Goal: Task Accomplishment & Management: Use online tool/utility

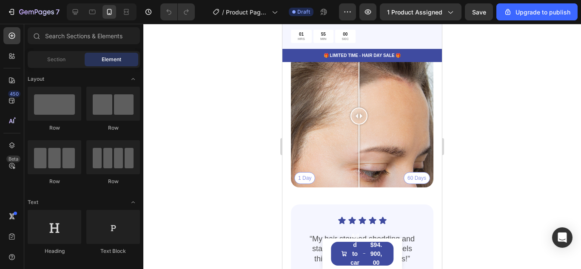
scroll to position [1522, 0]
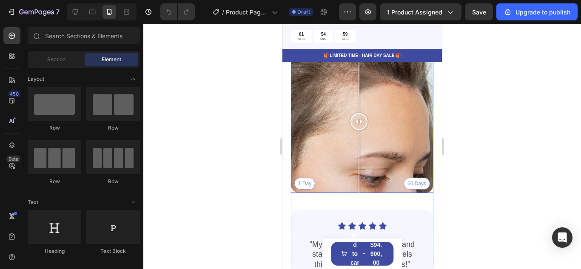
click at [324, 140] on div "1 Day 60 Days" at bounding box center [362, 122] width 142 height 142
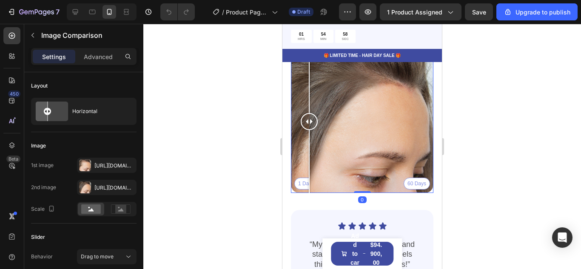
click at [309, 140] on div "1 Day 60 Days" at bounding box center [362, 122] width 142 height 142
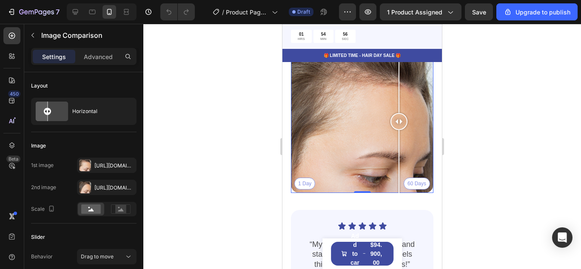
drag, startPoint x: 309, startPoint y: 140, endPoint x: 431, endPoint y: 151, distance: 122.6
click at [431, 151] on div "Tu mujer ya se aburrió de ver siempre lo mismo Heading Seguir usando los mismos…" at bounding box center [362, 150] width 160 height 392
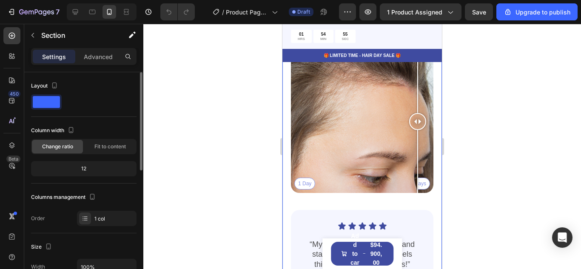
click at [116, 166] on div "12" at bounding box center [84, 169] width 102 height 12
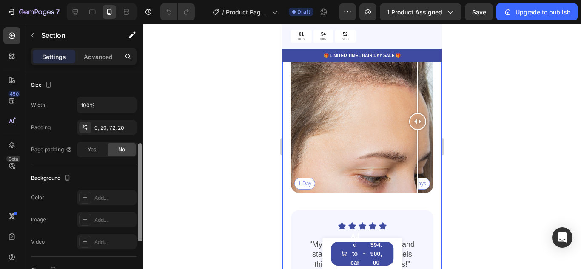
scroll to position [0, 0]
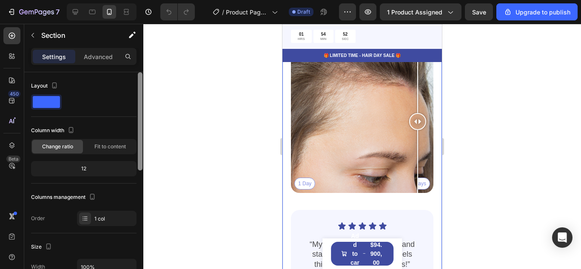
drag, startPoint x: 140, startPoint y: 134, endPoint x: 140, endPoint y: 63, distance: 70.6
click at [140, 63] on div "Settings Advanced Layout Column width Change ratio Fit to content 12 Columns ma…" at bounding box center [83, 170] width 119 height 245
click at [106, 56] on p "Advanced" at bounding box center [98, 56] width 29 height 9
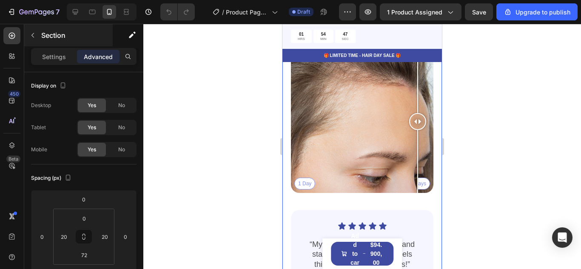
click at [30, 35] on icon "button" at bounding box center [32, 35] width 7 height 7
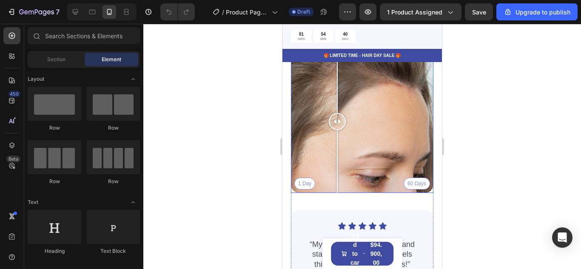
click at [337, 124] on div "1 Day 60 Days" at bounding box center [362, 122] width 142 height 142
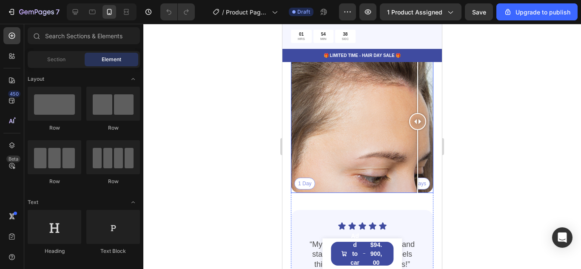
drag, startPoint x: 336, startPoint y: 135, endPoint x: 420, endPoint y: 145, distance: 84.8
click at [420, 145] on div at bounding box center [417, 122] width 17 height 142
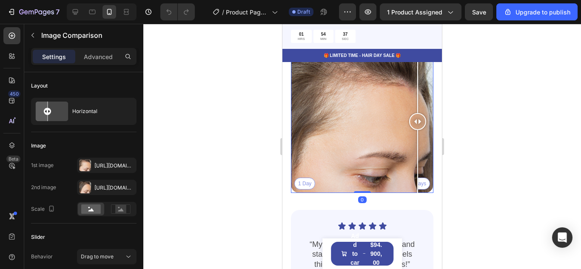
click at [350, 145] on div "1 Day 60 Days" at bounding box center [362, 122] width 142 height 142
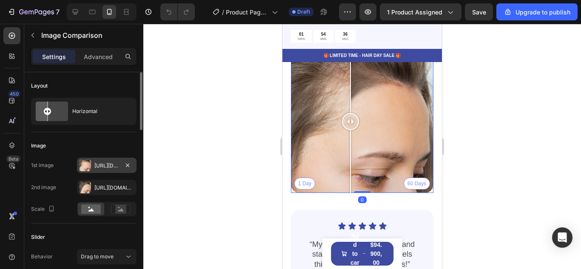
click at [107, 167] on div "Https://cdn.Shopify.Com/s/files/1/0668/1680/2902/files/gempages_584416421358862…" at bounding box center [106, 166] width 25 height 8
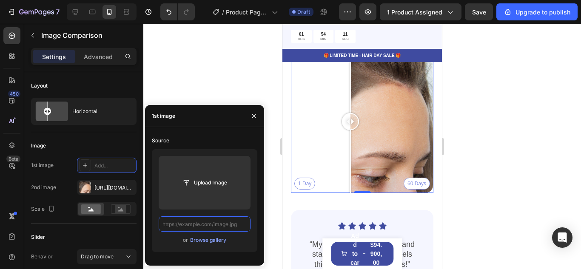
click at [241, 226] on input "text" at bounding box center [205, 224] width 92 height 15
paste input "https://cdn.shopify.com/s/files/1/0668/1680/2902/files/ChatGPT_Image_27_sept_20…"
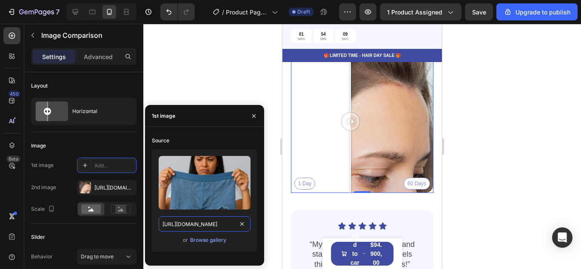
scroll to position [0, 219]
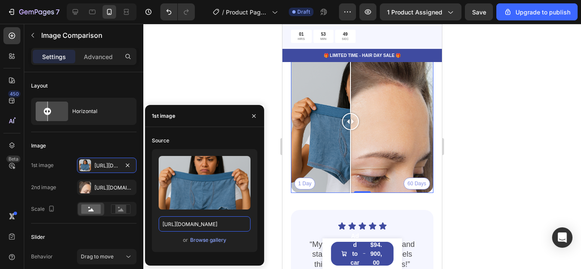
type input "https://cdn.shopify.com/s/files/1/0668/1680/2902/files/ChatGPT_Image_27_sept_20…"
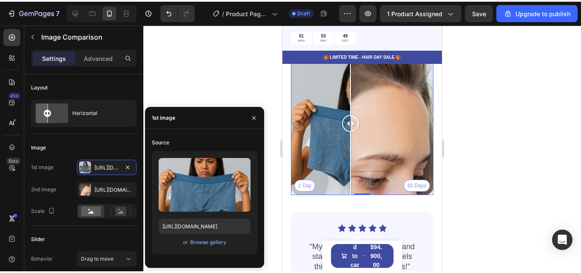
scroll to position [0, 0]
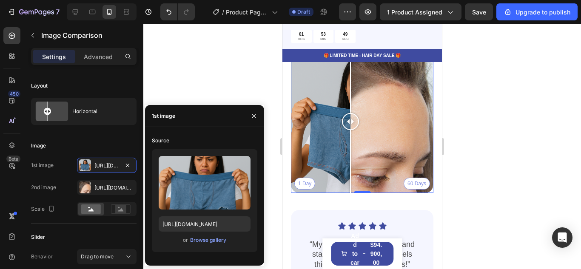
click at [245, 242] on div "or Browse gallery" at bounding box center [205, 240] width 92 height 10
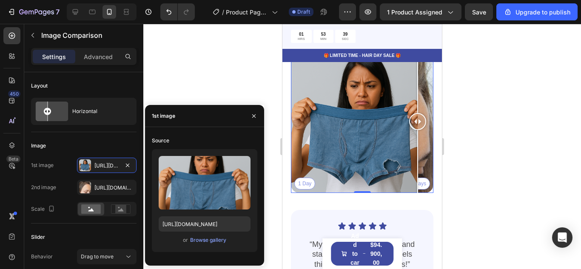
drag, startPoint x: 350, startPoint y: 133, endPoint x: 425, endPoint y: 177, distance: 86.6
click at [425, 177] on div at bounding box center [417, 122] width 17 height 142
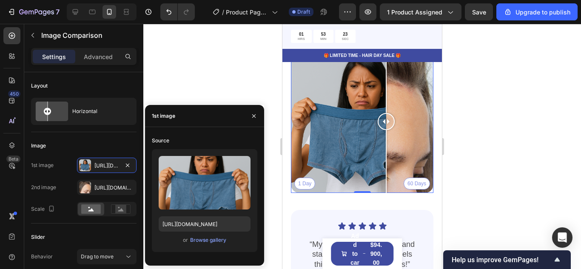
drag, startPoint x: 387, startPoint y: 136, endPoint x: 378, endPoint y: 136, distance: 8.9
click at [378, 130] on div at bounding box center [386, 121] width 17 height 17
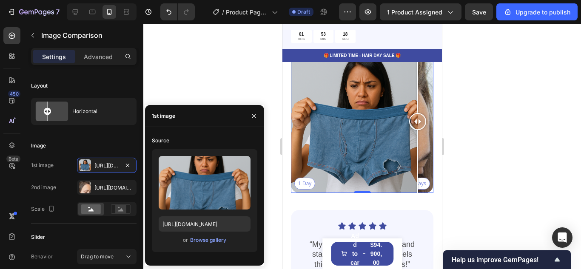
drag, startPoint x: 380, startPoint y: 134, endPoint x: 440, endPoint y: 144, distance: 60.3
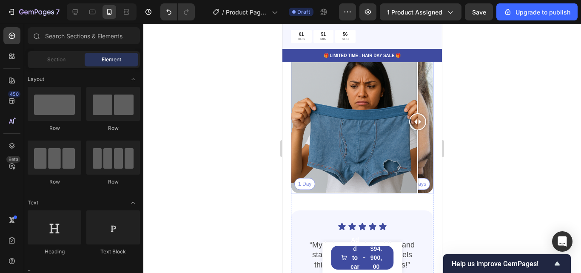
click at [422, 154] on div at bounding box center [417, 122] width 17 height 142
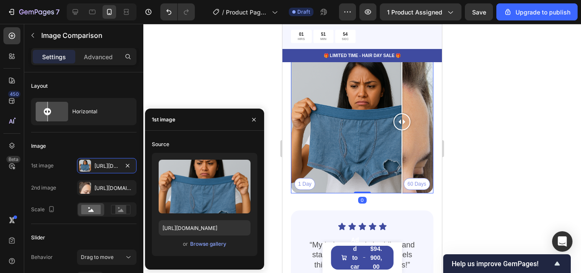
drag, startPoint x: 415, startPoint y: 132, endPoint x: 316, endPoint y: 137, distance: 98.8
click at [393, 130] on div at bounding box center [401, 121] width 17 height 17
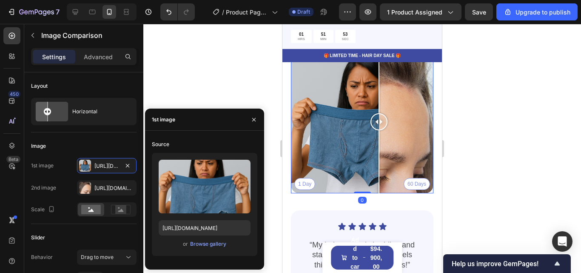
click at [379, 134] on div "1 Day 60 Days" at bounding box center [362, 122] width 142 height 142
click at [112, 192] on div "Https://cdn.Shopify.Com/s/files/1/0668/1680/2902/files/gempages_584416421358862…" at bounding box center [107, 187] width 60 height 15
click at [121, 185] on div "Https://cdn.Shopify.Com/s/files/1/0668/1680/2902/files/gempages_584416421358862…" at bounding box center [107, 187] width 60 height 15
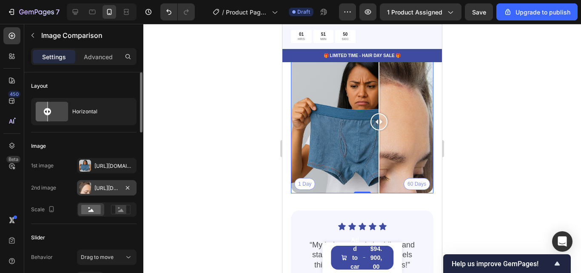
click at [121, 185] on div "Https://cdn.Shopify.Com/s/files/1/0668/1680/2902/files/gempages_584416421358862…" at bounding box center [107, 187] width 60 height 15
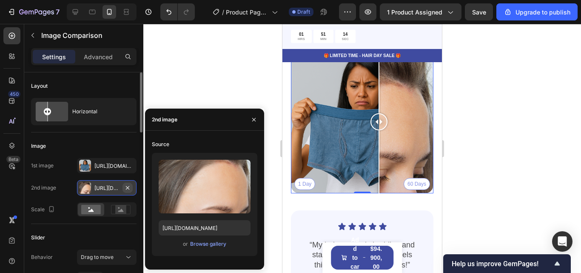
click at [124, 187] on button "button" at bounding box center [128, 187] width 10 height 10
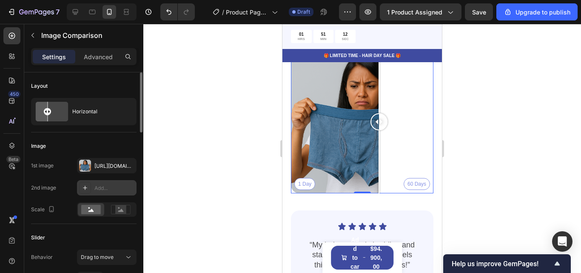
click at [119, 186] on div "Add..." at bounding box center [114, 188] width 40 height 8
type input "https://ucarecdn.com/06075225-af9e-460c-8e3c-6be63c0b773a/-/format/auto/"
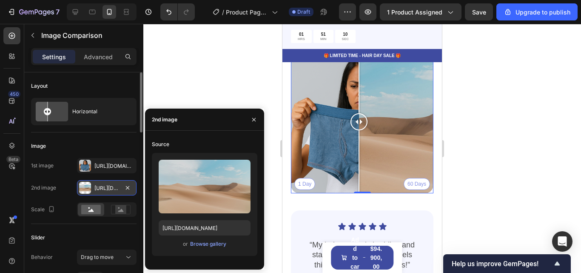
click at [112, 186] on div "Https://ucarecdn.Com/06075225-af9e-460c-8e3c-6be63c0b773a/-/format/auto/" at bounding box center [106, 188] width 25 height 8
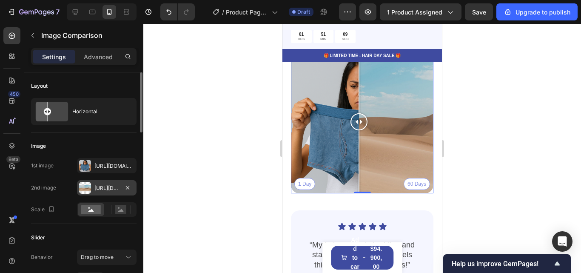
click at [114, 188] on div "Https://ucarecdn.Com/06075225-af9e-460c-8e3c-6be63c0b773a/-/format/auto/" at bounding box center [106, 188] width 25 height 8
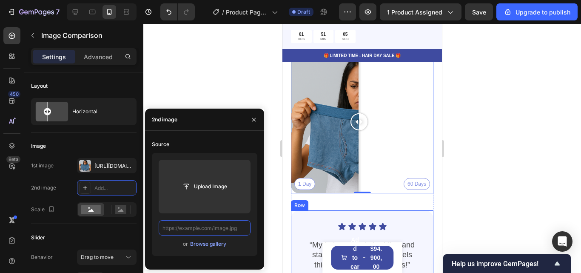
paste input "https://cdn.shopify.com/s/files/1/0668/1680/2902/files/ChatGPT_Image_27_sept_20…"
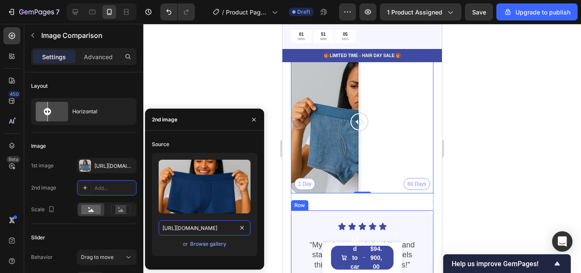
scroll to position [0, 210]
type input "https://cdn.shopify.com/s/files/1/0668/1680/2902/files/ChatGPT_Image_27_sept_20…"
click at [241, 239] on div "or Browse gallery" at bounding box center [205, 244] width 92 height 10
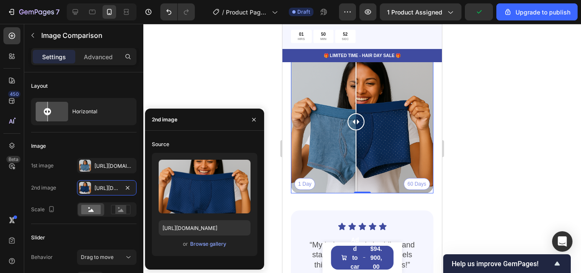
drag, startPoint x: 359, startPoint y: 134, endPoint x: 356, endPoint y: 121, distance: 13.4
click at [356, 121] on div at bounding box center [356, 122] width 17 height 142
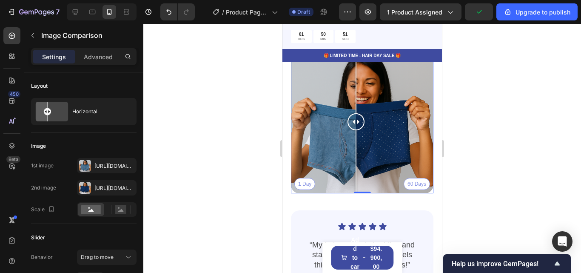
click at [485, 142] on div at bounding box center [362, 148] width 438 height 249
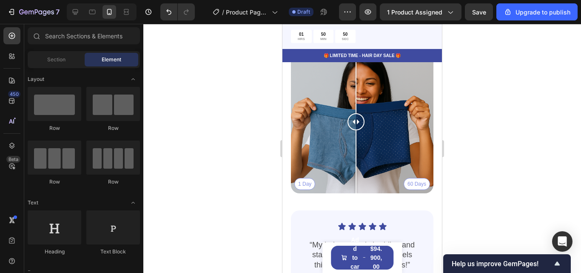
click at [524, 197] on div at bounding box center [362, 148] width 438 height 249
click at [306, 192] on div "1 Day 60 Days" at bounding box center [362, 122] width 142 height 142
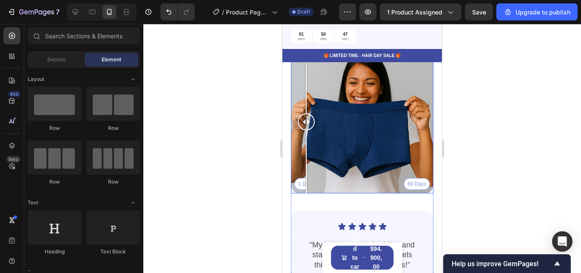
click at [306, 192] on div at bounding box center [306, 161] width 1 height 63
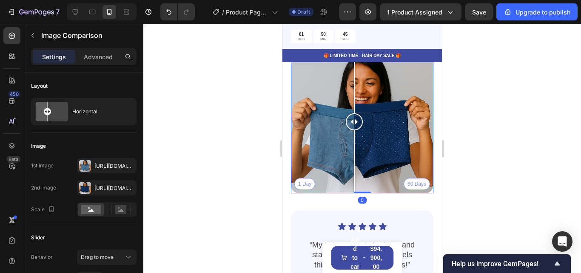
drag, startPoint x: 310, startPoint y: 142, endPoint x: 356, endPoint y: 154, distance: 47.0
click at [356, 154] on div at bounding box center [354, 122] width 17 height 142
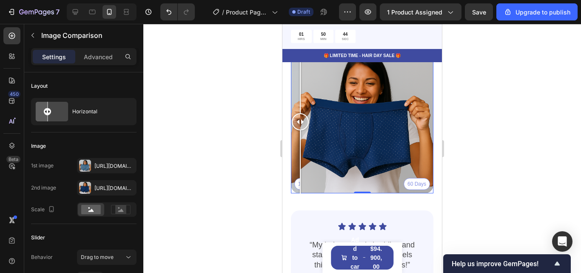
click at [300, 190] on div "1 Day 60 Days" at bounding box center [362, 122] width 142 height 142
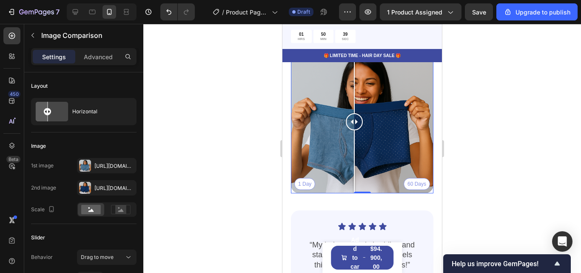
drag, startPoint x: 305, startPoint y: 133, endPoint x: 353, endPoint y: 153, distance: 52.7
click at [353, 153] on div at bounding box center [354, 122] width 17 height 142
click at [242, 153] on div at bounding box center [362, 148] width 438 height 249
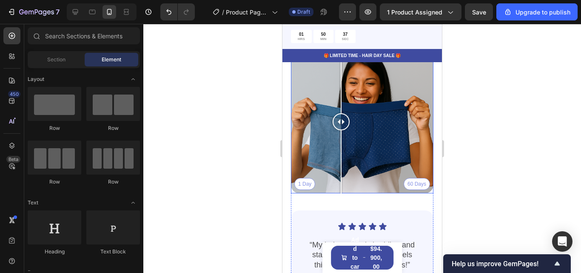
click at [341, 148] on div "1 Day 60 Days" at bounding box center [362, 122] width 142 height 142
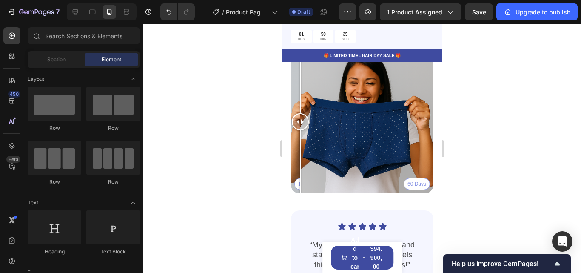
click at [299, 192] on div "1 Day 60 Days" at bounding box center [362, 122] width 142 height 142
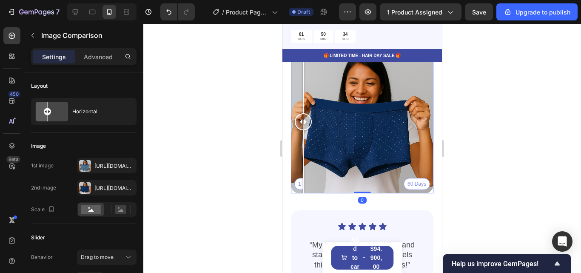
drag, startPoint x: 303, startPoint y: 192, endPoint x: 368, endPoint y: 208, distance: 67.0
click at [368, 208] on div "1 Day 60 Days Image Comparison 0 Icon Icon Icon Icon Icon Icon List “My hair st…" at bounding box center [362, 180] width 142 height 258
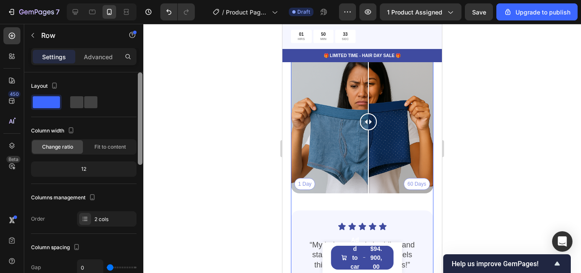
click at [142, 146] on div at bounding box center [140, 118] width 5 height 92
drag, startPoint x: 138, startPoint y: 150, endPoint x: 135, endPoint y: 89, distance: 60.9
click at [135, 89] on div "Layout Column width Change ratio Fit to content 12 Columns management Order 2 c…" at bounding box center [83, 184] width 119 height 225
click at [499, 97] on div at bounding box center [362, 148] width 438 height 249
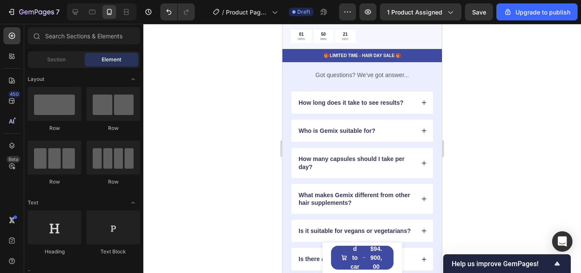
scroll to position [1931, 0]
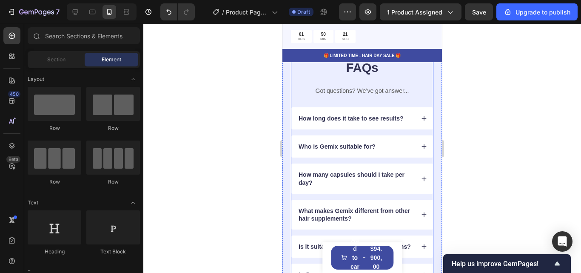
click at [405, 83] on div "FAQs Heading Got questions? We’ve got answer... Text Block" at bounding box center [362, 83] width 142 height 48
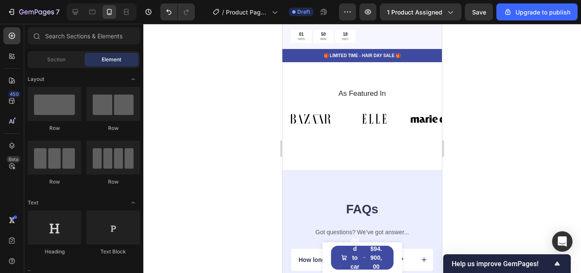
scroll to position [1826, 0]
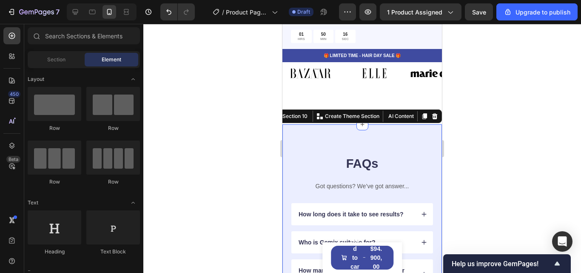
click at [394, 152] on div "FAQs Heading Got questions? We’ve got answer... Text Block How long does it tak…" at bounding box center [362, 268] width 160 height 288
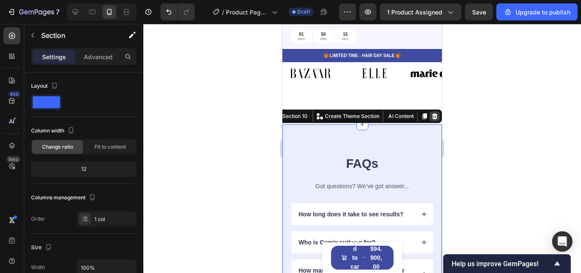
click at [432, 119] on icon at bounding box center [435, 116] width 6 height 6
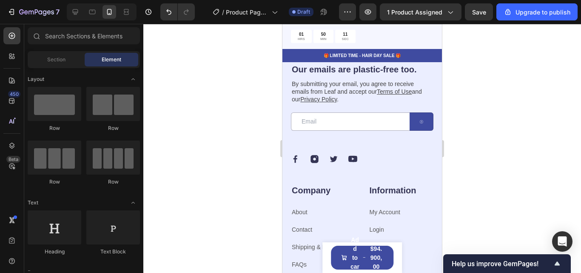
scroll to position [2065, 0]
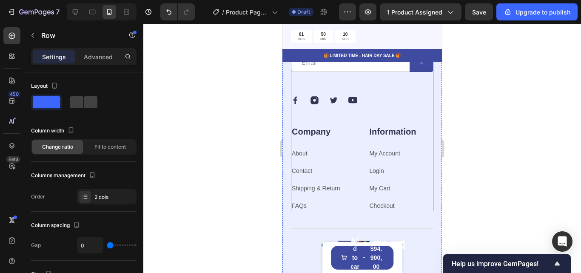
click at [415, 125] on div "Our emails are plastic-free too. Heading By submitting your email, you agree to…" at bounding box center [362, 64] width 142 height 121
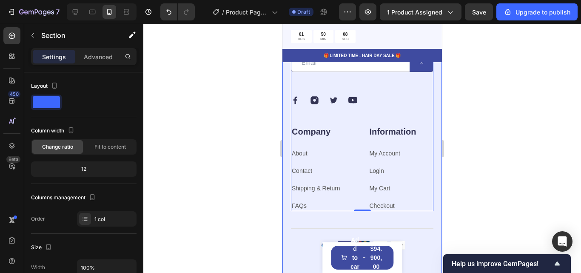
click at [432, 163] on div "Our emails are plastic-free too. Heading By submitting your email, you agree to…" at bounding box center [362, 136] width 160 height 327
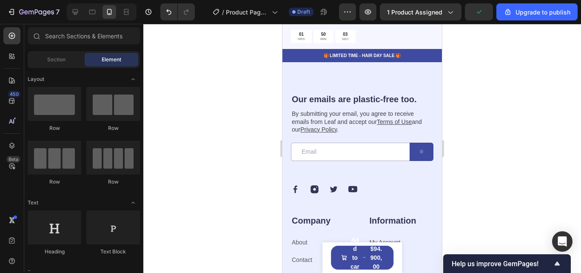
scroll to position [1986, 0]
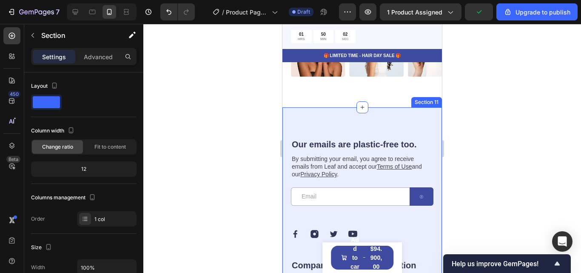
click at [409, 115] on div "Our emails are plastic-free too. Heading By submitting your email, you agree to…" at bounding box center [362, 270] width 160 height 327
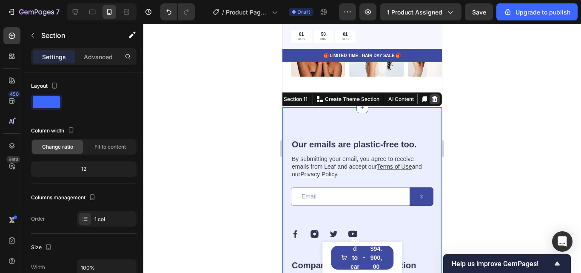
click at [431, 97] on icon at bounding box center [434, 99] width 7 height 7
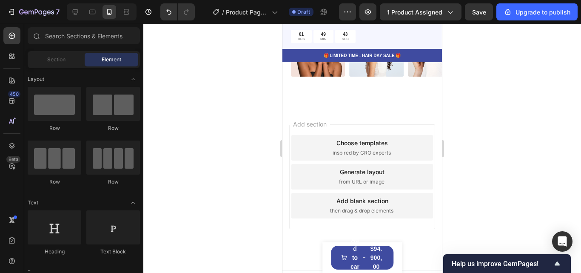
click at [425, 245] on div "Add section Choose templates inspired by CRO experts Generate layout from URL o…" at bounding box center [362, 188] width 160 height 162
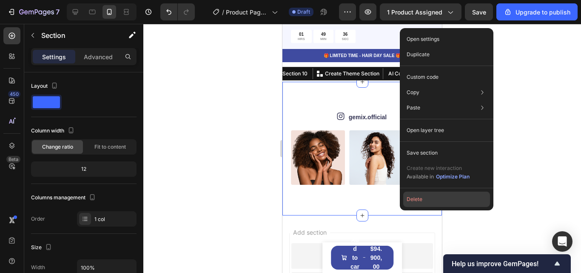
click at [420, 204] on button "Delete" at bounding box center [446, 198] width 87 height 15
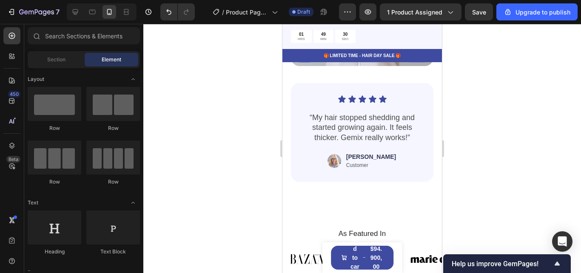
scroll to position [1786, 0]
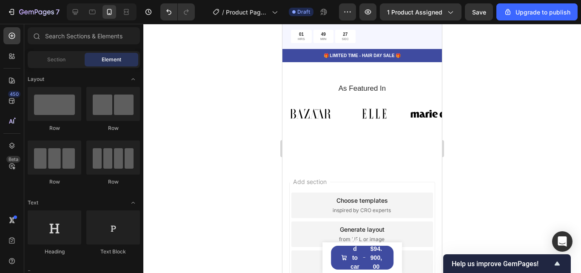
drag, startPoint x: 156, startPoint y: 208, endPoint x: 481, endPoint y: 96, distance: 343.3
click at [481, 96] on div at bounding box center [362, 148] width 438 height 249
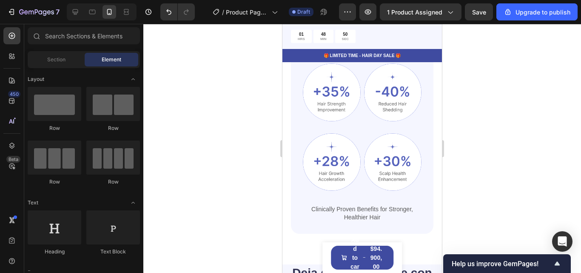
scroll to position [569, 0]
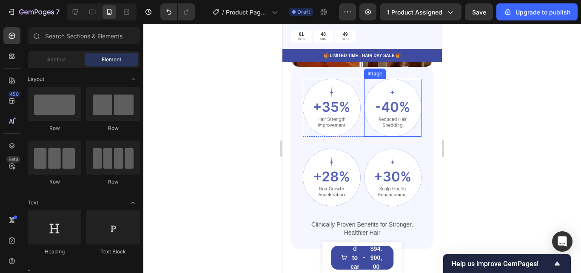
click at [402, 114] on img at bounding box center [393, 108] width 58 height 58
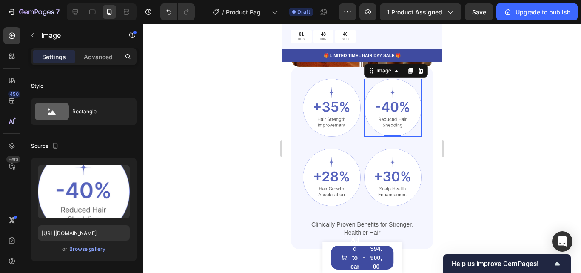
click at [456, 186] on div at bounding box center [362, 148] width 438 height 249
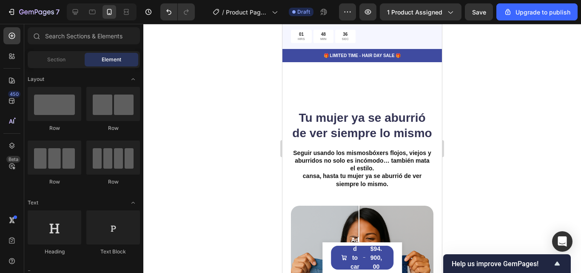
scroll to position [1364, 0]
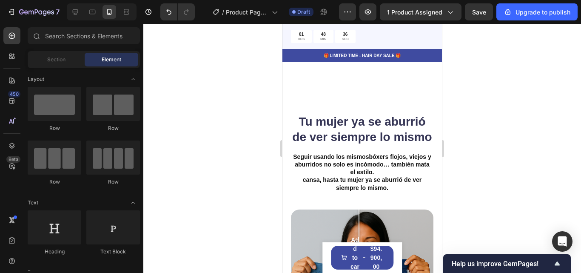
drag, startPoint x: 438, startPoint y: 107, endPoint x: 735, endPoint y: 219, distance: 316.7
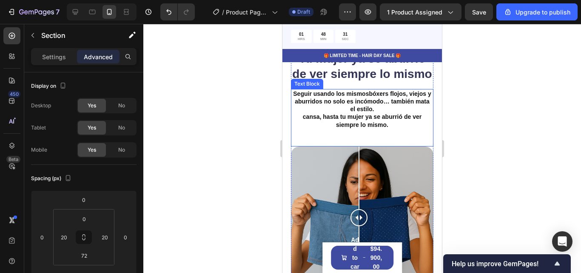
scroll to position [1824, 0]
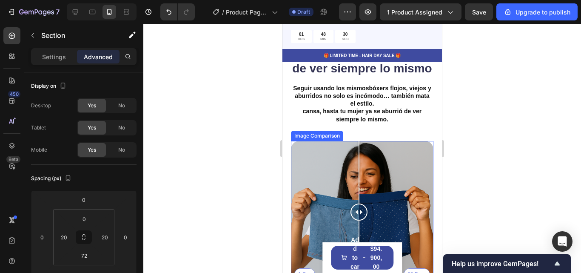
click at [402, 194] on div "1 Day 60 Days" at bounding box center [362, 212] width 142 height 142
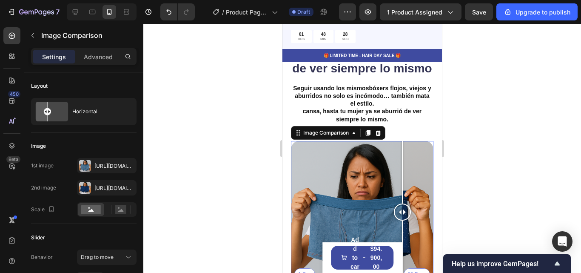
click at [414, 197] on div "1 Day 60 Days" at bounding box center [362, 212] width 142 height 142
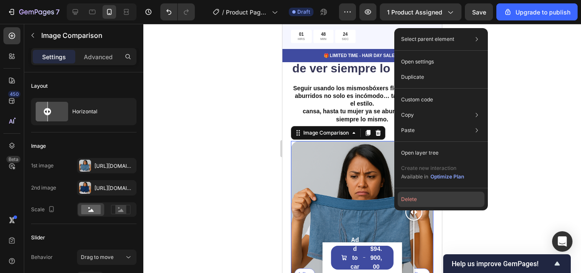
click at [416, 199] on button "Delete" at bounding box center [441, 198] width 87 height 15
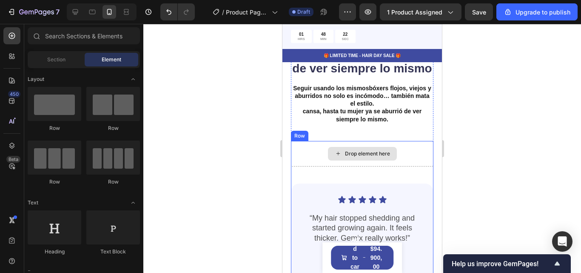
click at [365, 166] on div "Drop element here" at bounding box center [362, 154] width 142 height 26
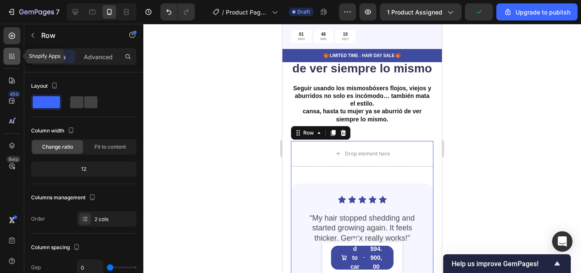
click at [12, 59] on icon at bounding box center [12, 56] width 9 height 9
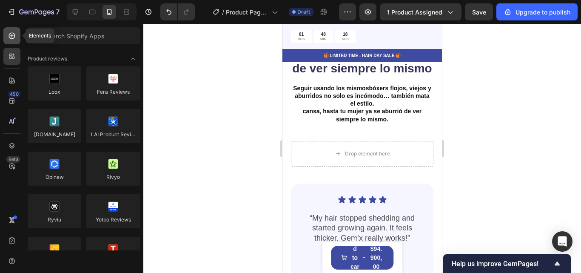
click at [13, 41] on div at bounding box center [11, 35] width 17 height 17
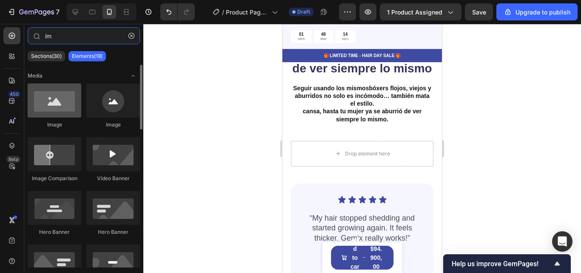
type input "im"
click at [59, 102] on div at bounding box center [55, 100] width 54 height 34
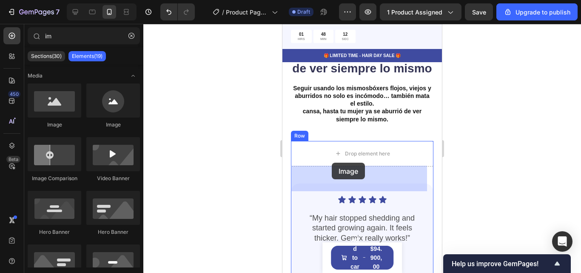
drag, startPoint x: 347, startPoint y: 135, endPoint x: 332, endPoint y: 162, distance: 31.0
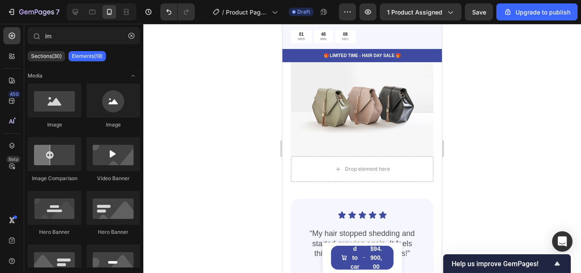
scroll to position [1915, 0]
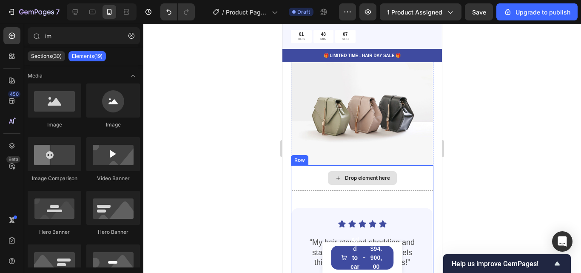
click at [416, 179] on div "Drop element here" at bounding box center [362, 178] width 142 height 26
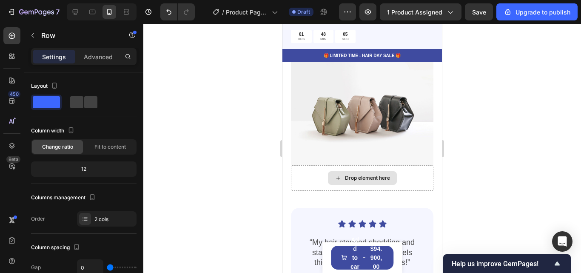
click at [365, 185] on div "Drop element here" at bounding box center [362, 178] width 69 height 14
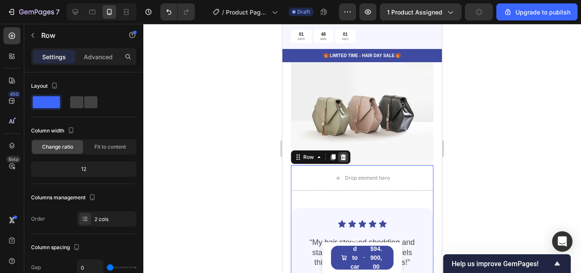
click at [343, 160] on icon at bounding box center [344, 157] width 6 height 6
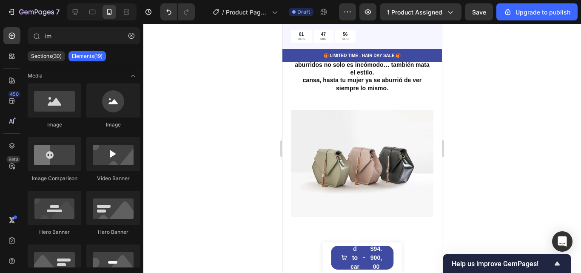
scroll to position [1868, 0]
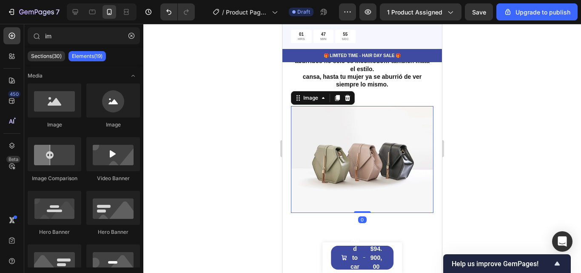
click at [390, 186] on img at bounding box center [362, 159] width 142 height 107
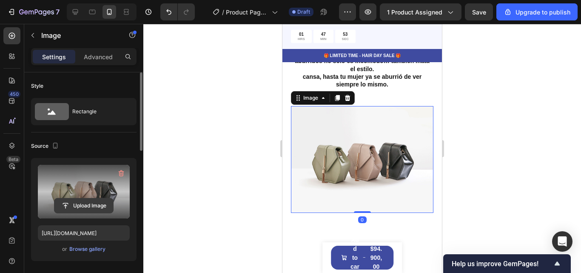
click at [96, 199] on input "file" at bounding box center [83, 205] width 59 height 14
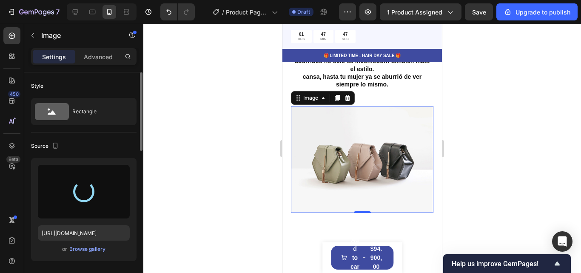
type input "https://cdn.shopify.com/s/files/1/0668/1680/2902/files/gempages_584416421358862…"
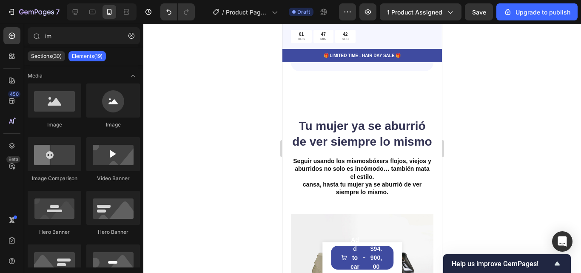
scroll to position [1743, 0]
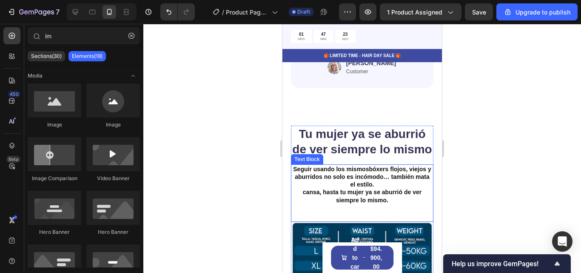
click at [395, 188] on p "Seguir usando los mismos bóxers flojos, viejos y aburridos no solo es incómodo …" at bounding box center [362, 176] width 141 height 23
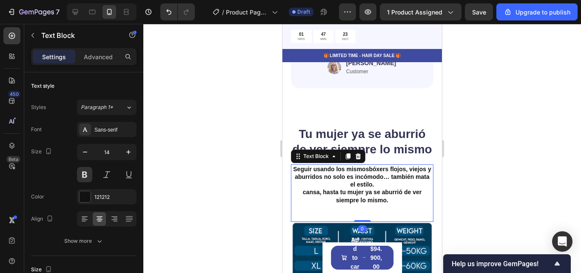
click at [395, 188] on p "Seguir usando los mismos bóxers flojos, viejos y aburridos no solo es incómodo …" at bounding box center [362, 176] width 141 height 23
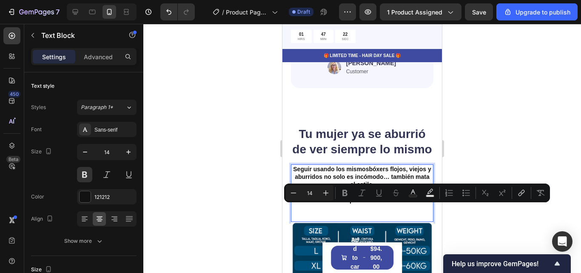
click at [395, 203] on p "cansa, hasta tu mujer ya se aburrió de ver siempre lo mismo." at bounding box center [362, 195] width 141 height 15
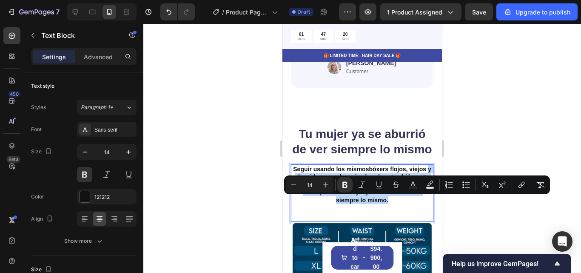
drag, startPoint x: 395, startPoint y: 223, endPoint x: 303, endPoint y: 194, distance: 96.5
click at [303, 194] on div "Seguir usando los mismos bóxers flojos, viejos y aburridos no solo es incómodo …" at bounding box center [362, 184] width 142 height 40
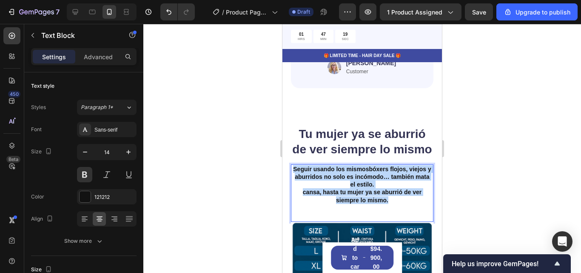
click at [303, 188] on p "Seguir usando los mismos bóxers flojos, viejos y aburridos no solo es incómodo …" at bounding box center [362, 176] width 141 height 23
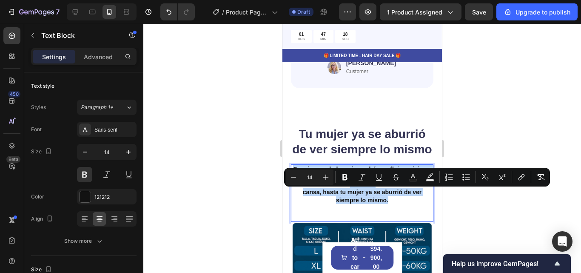
drag, startPoint x: 303, startPoint y: 194, endPoint x: 404, endPoint y: 228, distance: 106.7
click at [404, 205] on div "Seguir usando los mismos bóxers flojos, viejos y aburridos no solo es incómodo …" at bounding box center [362, 184] width 142 height 40
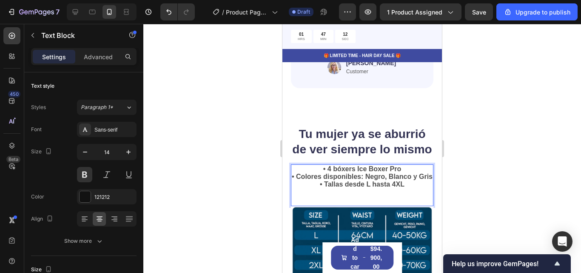
click at [314, 188] on p "• 4 bóxers Ice Boxer Pro • Colores disponibles: Negro, Blanco y Gris • Tallas d…" at bounding box center [362, 176] width 141 height 23
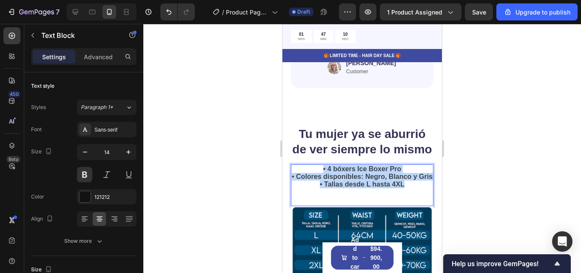
drag, startPoint x: 316, startPoint y: 191, endPoint x: 403, endPoint y: 222, distance: 91.5
click at [403, 206] on div "• 4 bóxers Ice Boxer Pro • Colores disponibles: Negro, Blanco y Gris • Tallas d…" at bounding box center [362, 185] width 142 height 42
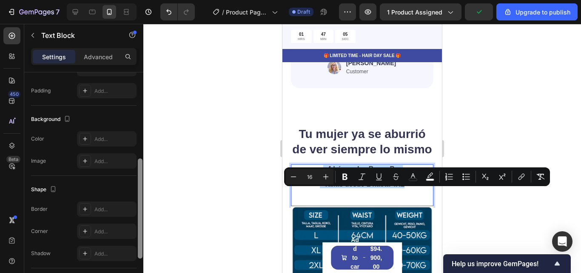
scroll to position [222, 0]
drag, startPoint x: 140, startPoint y: 122, endPoint x: 143, endPoint y: 221, distance: 99.2
click at [143, 0] on div "7 / Product Page - Sep 27, 05:41:20 Draft Preview 1 product assigned Upgrade to…" at bounding box center [290, 0] width 581 height 0
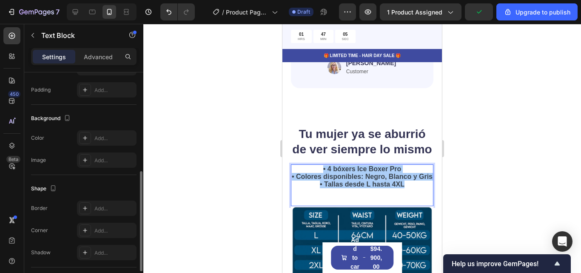
click at [143, 221] on div at bounding box center [362, 148] width 438 height 249
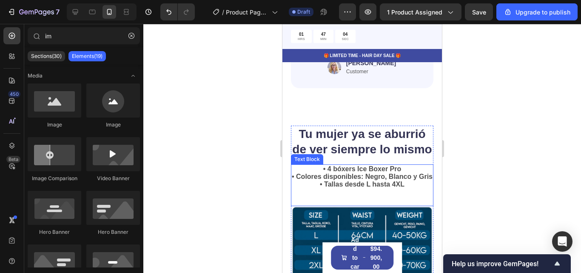
click at [345, 188] on p "• 4 bóxers Ice Boxer Pro • Colores disponibles: Negro, Blanco y Gris • Tallas d…" at bounding box center [362, 176] width 141 height 23
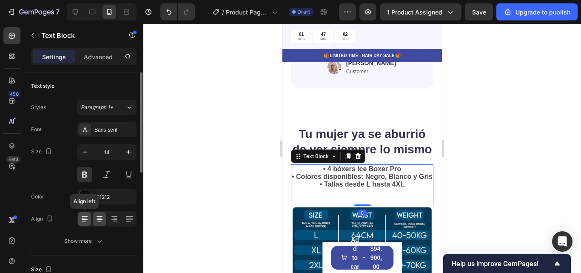
click at [85, 218] on icon at bounding box center [84, 218] width 4 height 1
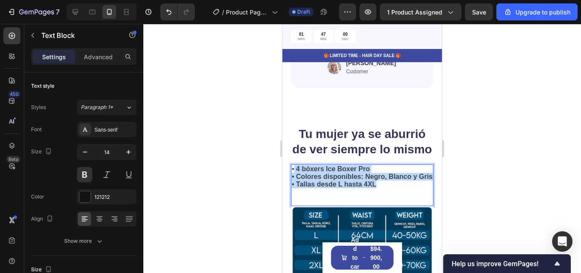
drag, startPoint x: 379, startPoint y: 217, endPoint x: 294, endPoint y: 195, distance: 87.9
click at [294, 188] on p "• 4 bóxers Ice Boxer Pro • Colores disponibles: Negro, Blanco y Gris • Tallas d…" at bounding box center [362, 176] width 141 height 23
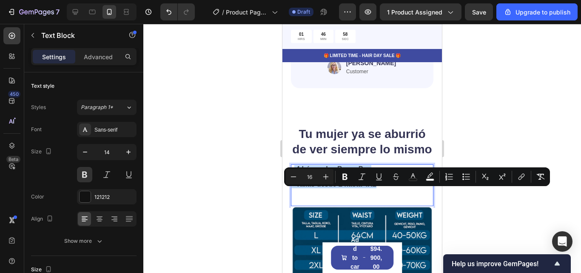
click at [330, 206] on div "• 4 bóxers Ice Boxer Pro • Colores disponibles: Negro, Blanco y Gris • Tallas d…" at bounding box center [362, 185] width 142 height 42
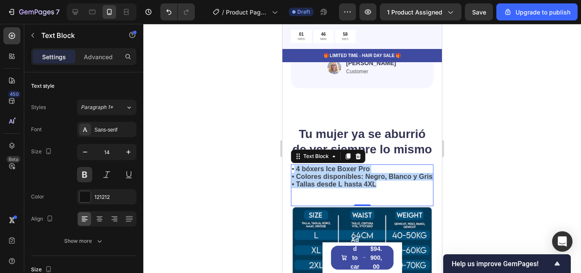
click at [318, 206] on div "• 4 bóxers Ice Boxer Pro • Colores disponibles: Negro, Blanco y Gris • Tallas d…" at bounding box center [362, 185] width 142 height 42
click at [326, 206] on div "• 4 bóxers Ice Boxer Pro • Colores disponibles: Negro, Blanco y Gris • Tallas d…" at bounding box center [362, 185] width 142 height 42
click at [389, 206] on div "• 4 bóxers Ice Boxer Pro • Colores disponibles: Negro, Blanco y Gris • Tallas d…" at bounding box center [362, 185] width 142 height 42
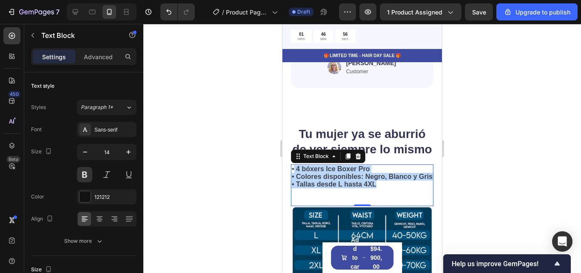
click at [376, 188] on p "• 4 bóxers Ice Boxer Pro • Colores disponibles: Negro, Blanco y Gris • Tallas d…" at bounding box center [362, 176] width 141 height 23
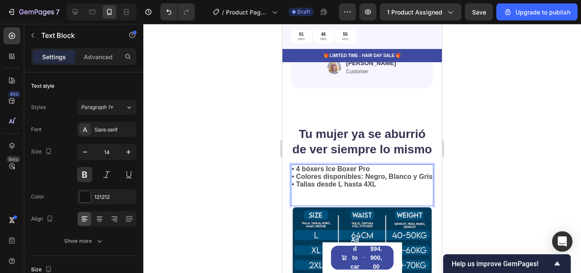
click at [376, 188] on p "• 4 bóxers Ice Boxer Pro • Colores disponibles: Negro, Blanco y Gris • Tallas d…" at bounding box center [362, 176] width 141 height 23
click at [364, 189] on div "• 4 bóxers Ice Boxer Pro • Colores disponibles: Negro, Blanco y Gris • Tallas d…" at bounding box center [362, 176] width 142 height 25
click at [362, 206] on div "• 4 bóxers Ice Boxer Pro • Colores disponibles: Negro, Blanco y Gris • Tallas d…" at bounding box center [362, 185] width 142 height 42
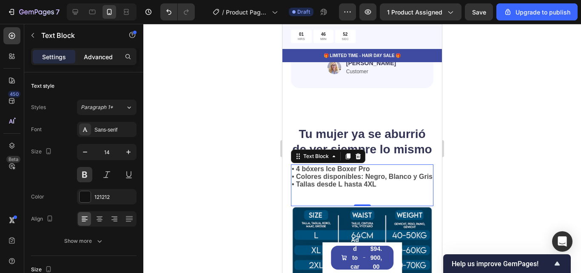
click at [97, 60] on p "Advanced" at bounding box center [98, 56] width 29 height 9
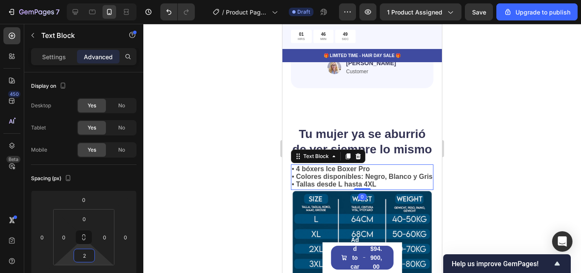
type input "0"
drag, startPoint x: 89, startPoint y: 262, endPoint x: 90, endPoint y: 271, distance: 9.4
click at [90, 0] on html "7 / Product Page - Sep 27, 05:41:20 Draft Preview 1 product assigned Save Upgra…" at bounding box center [290, 0] width 581 height 0
click at [466, 176] on div at bounding box center [362, 148] width 438 height 249
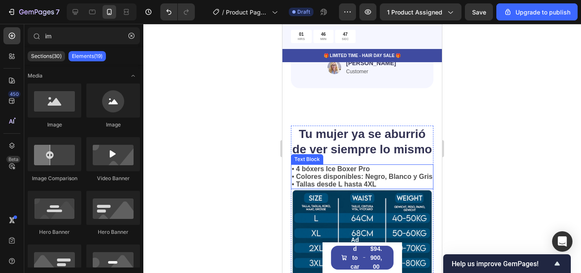
click at [327, 180] on span "• Colores disponibles: Negro, Blanco y Gris" at bounding box center [362, 176] width 141 height 7
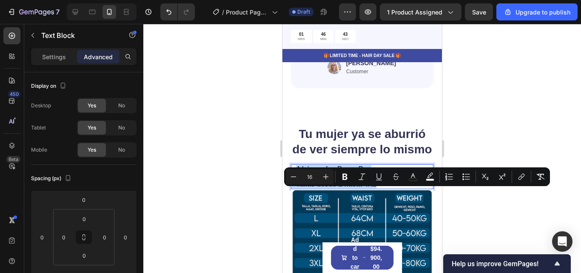
drag, startPoint x: 389, startPoint y: 217, endPoint x: 298, endPoint y: 192, distance: 94.7
click at [298, 188] on p "• 4 bóxers Ice Boxer Pro • Colores disponibles: Negro, Blanco y Gris • Tallas d…" at bounding box center [362, 176] width 141 height 23
click at [66, 61] on div "Settings" at bounding box center [54, 57] width 43 height 14
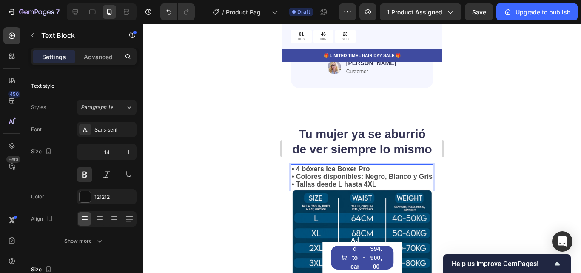
click at [378, 188] on p "• 4 bóxers Ice Boxer Pro • Colores disponibles: Negro, Blanco y Gris • Tallas d…" at bounding box center [362, 176] width 141 height 23
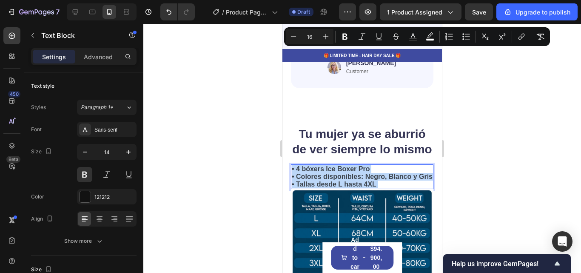
drag, startPoint x: 378, startPoint y: 215, endPoint x: 295, endPoint y: 188, distance: 87.0
click at [295, 188] on div "• 4 bóxers Ice Boxer Pro • Colores disponibles: Negro, Blanco y Gris • Tallas d…" at bounding box center [362, 176] width 142 height 25
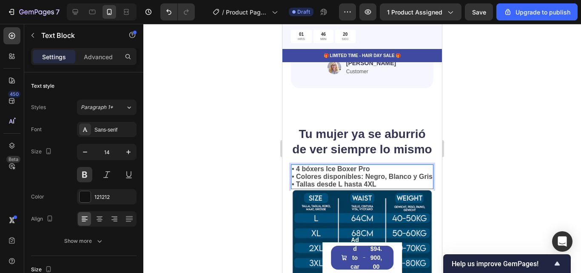
click at [296, 188] on p "• 4 bóxers Ice Boxer Pro • Colores disponibles: Negro, Blanco y Gris • Tallas d…" at bounding box center [362, 176] width 141 height 23
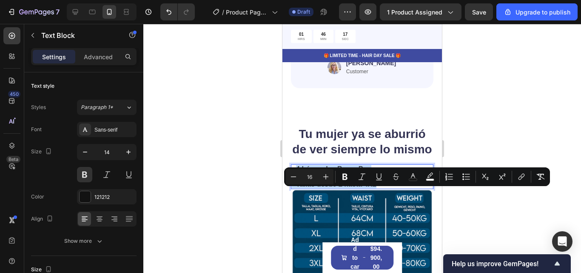
drag, startPoint x: 298, startPoint y: 194, endPoint x: 384, endPoint y: 216, distance: 89.1
click at [384, 188] on p "• 4 bóxers Ice Boxer Pro • Colores disponibles: Negro, Blanco y Gris • Tallas d…" at bounding box center [362, 176] width 141 height 23
click at [377, 180] on span "• Colores disponibles: Negro, Blanco y Gris" at bounding box center [362, 176] width 141 height 7
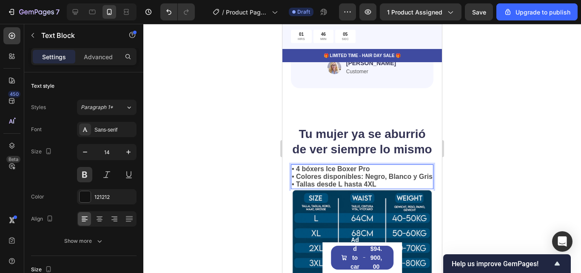
click at [384, 188] on p "• 4 bóxers Ice Boxer Pro • Colores disponibles: Negro, Blanco y Gris • Tallas d…" at bounding box center [362, 176] width 141 height 23
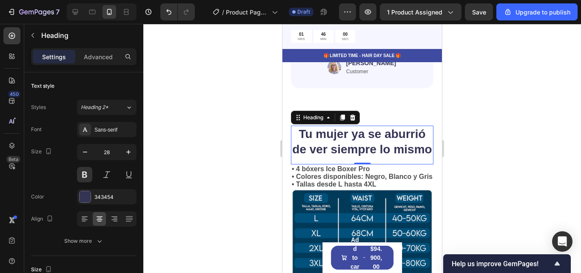
click at [388, 158] on h2 "Tu mujer ya se aburrió de ver siempre lo mismo" at bounding box center [362, 141] width 142 height 33
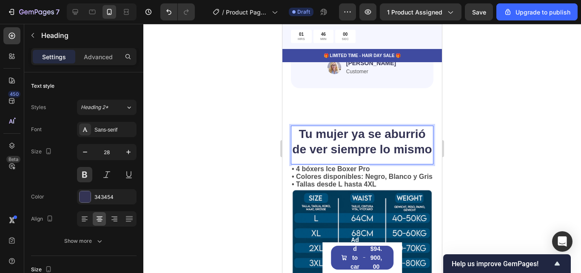
click at [388, 158] on h2 "Tu mujer ya se aburrió de ver siempre lo mismo" at bounding box center [362, 141] width 142 height 33
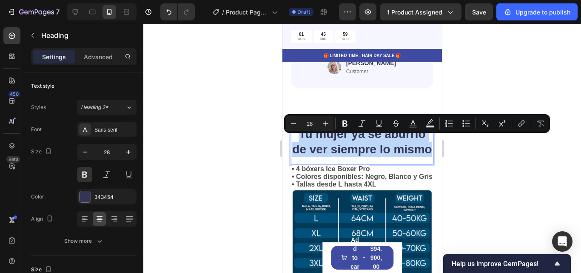
drag, startPoint x: 388, startPoint y: 175, endPoint x: 302, endPoint y: 149, distance: 90.2
click at [302, 149] on p "Tu mujer ya se aburrió de ver siempre lo mismo" at bounding box center [362, 141] width 141 height 31
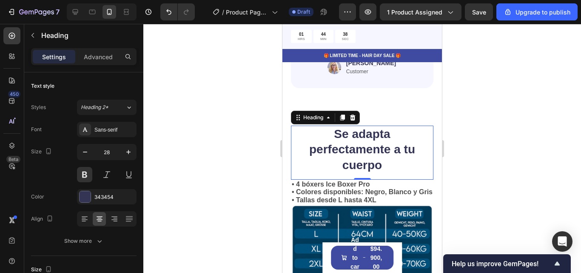
click at [507, 146] on div at bounding box center [362, 148] width 438 height 249
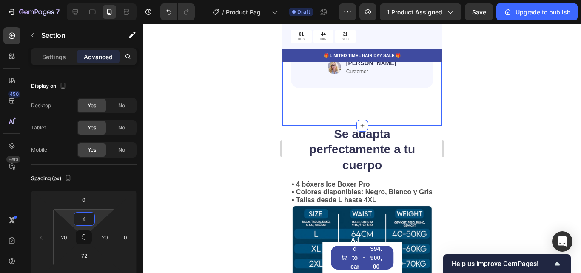
type input "0"
drag, startPoint x: 83, startPoint y: 227, endPoint x: 83, endPoint y: 234, distance: 6.8
click at [83, 0] on html "7 / Product Page - Sep 27, 05:41:20 Draft Preview 1 product assigned Save Upgra…" at bounding box center [290, 0] width 581 height 0
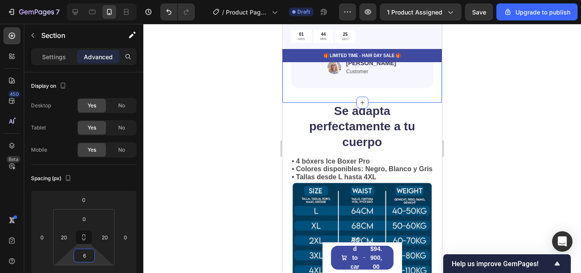
drag, startPoint x: 83, startPoint y: 264, endPoint x: 83, endPoint y: 280, distance: 15.7
click at [83, 0] on html "7 / Product Page - Sep 27, 05:41:20 Draft Preview 1 product assigned Save Upgra…" at bounding box center [290, 0] width 581 height 0
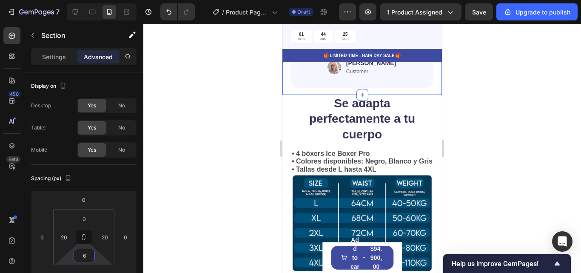
type input "0"
click at [484, 148] on div at bounding box center [362, 148] width 438 height 249
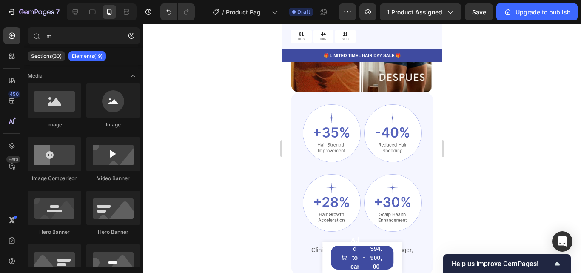
drag, startPoint x: 440, startPoint y: 215, endPoint x: 724, endPoint y: 122, distance: 299.4
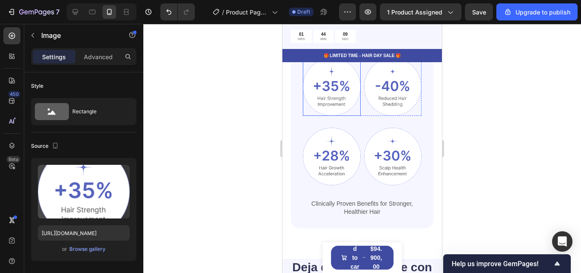
click at [332, 94] on img at bounding box center [332, 87] width 58 height 58
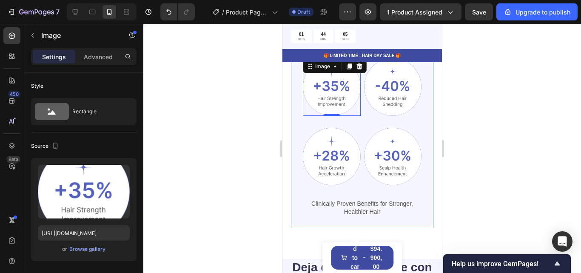
click at [427, 162] on div "Image 0 Image Row Image Image Row Clinically Proven Benefits for Stronger, Heal…" at bounding box center [362, 137] width 142 height 182
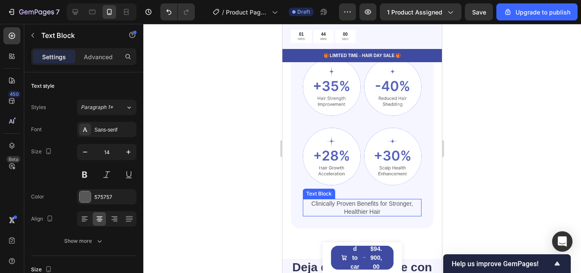
click at [377, 199] on p "Clinically Proven Benefits for Stronger, Healthier Hair" at bounding box center [362, 206] width 117 height 15
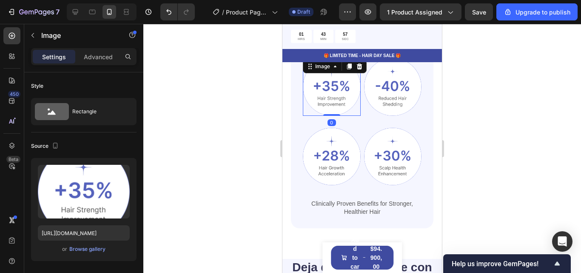
scroll to position [222, 0]
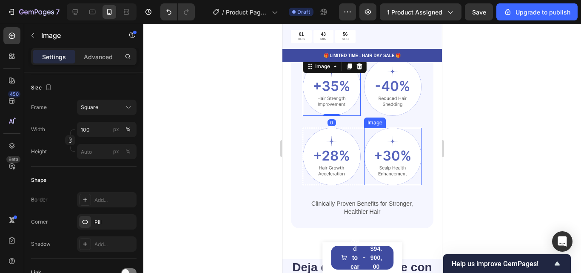
click at [395, 146] on img at bounding box center [393, 157] width 58 height 58
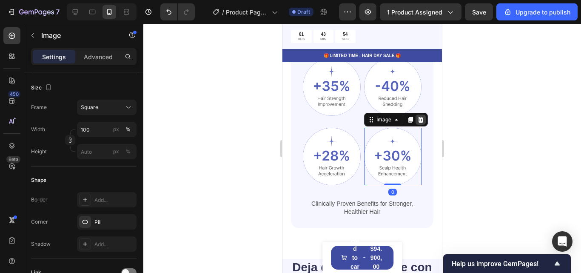
click at [416, 114] on div at bounding box center [421, 119] width 10 height 10
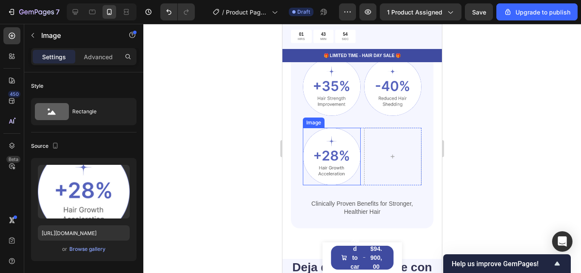
click at [348, 134] on img at bounding box center [332, 157] width 58 height 58
click at [359, 116] on icon at bounding box center [359, 119] width 7 height 7
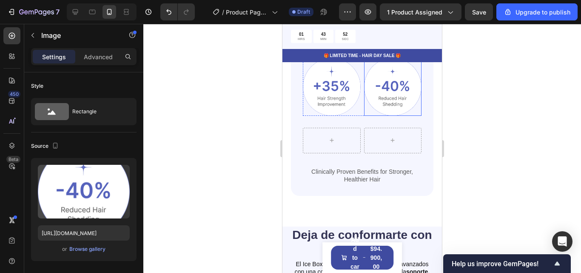
click at [381, 87] on img at bounding box center [393, 87] width 58 height 58
click at [419, 63] on icon at bounding box center [421, 66] width 6 height 6
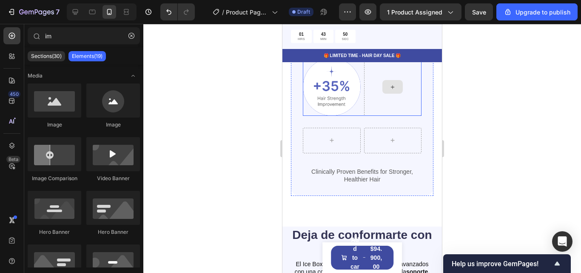
click at [407, 85] on div at bounding box center [393, 87] width 58 height 58
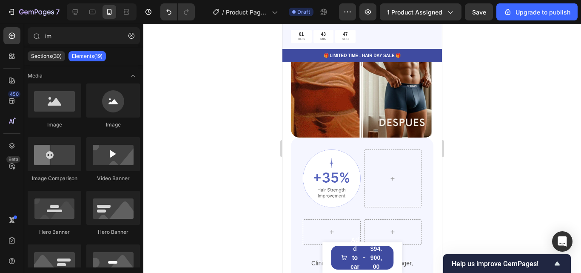
scroll to position [503, 0]
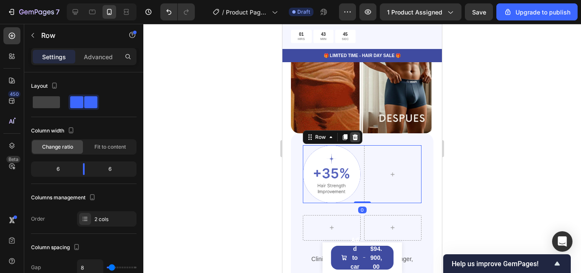
click at [353, 134] on icon at bounding box center [355, 137] width 7 height 7
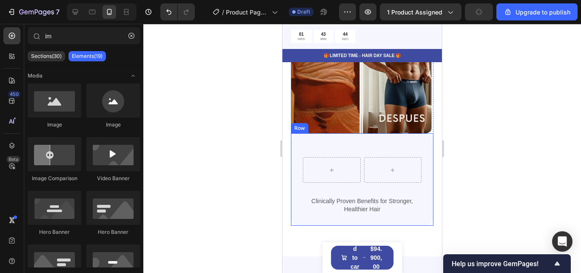
click at [363, 137] on div "Row Clinically Proven Benefits for Stronger, Healthier Hair Text Block Row Row" at bounding box center [362, 179] width 142 height 92
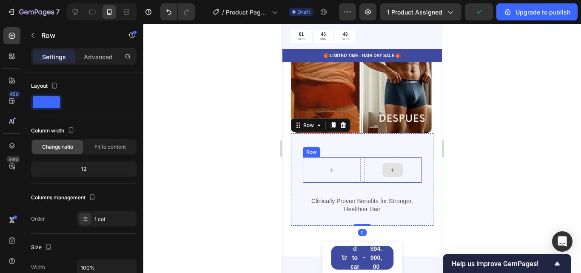
click at [389, 166] on icon at bounding box center [392, 169] width 7 height 7
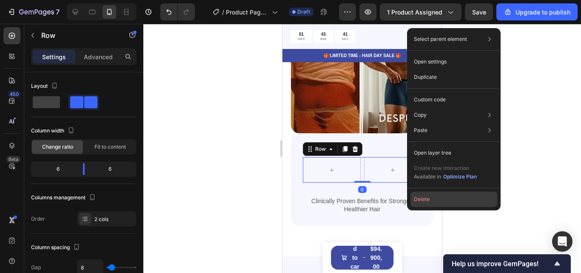
click at [420, 197] on button "Delete" at bounding box center [453, 198] width 87 height 15
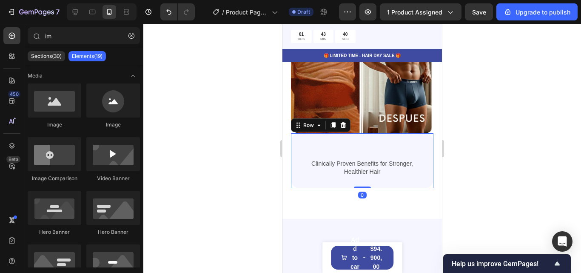
click at [360, 135] on div "Clinically Proven Benefits for Stronger, Healthier Hair Text Block Row Row 0" at bounding box center [362, 160] width 142 height 54
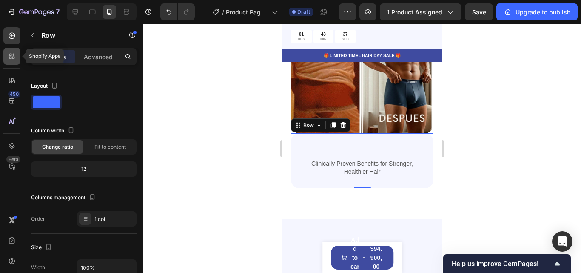
click at [8, 63] on div at bounding box center [11, 56] width 17 height 17
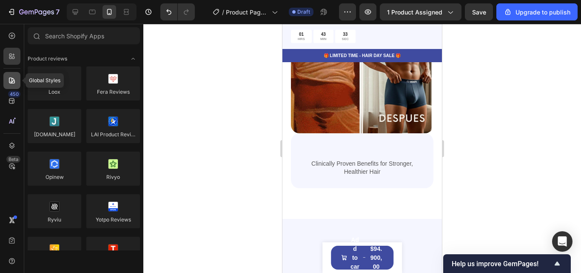
click at [14, 84] on icon at bounding box center [12, 80] width 9 height 9
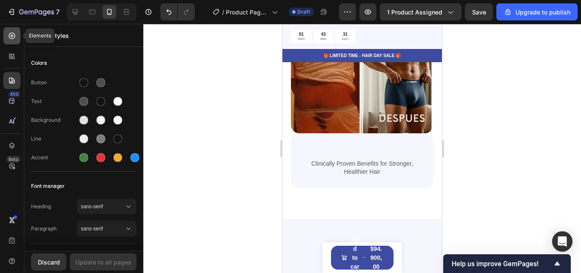
click at [10, 38] on icon at bounding box center [12, 36] width 6 height 6
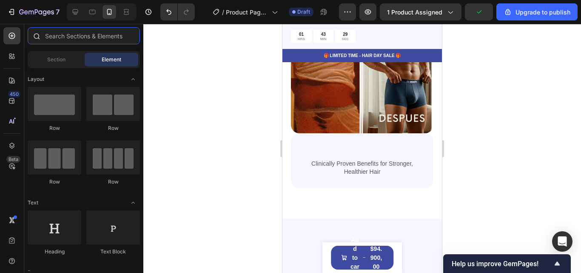
click at [91, 40] on input "text" at bounding box center [84, 35] width 112 height 17
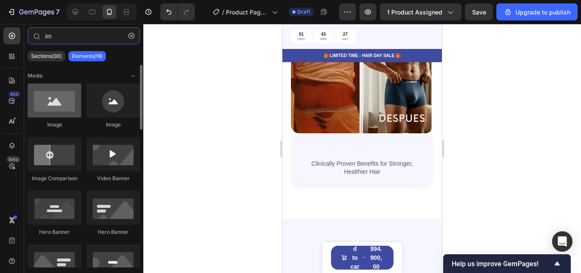
type input "im"
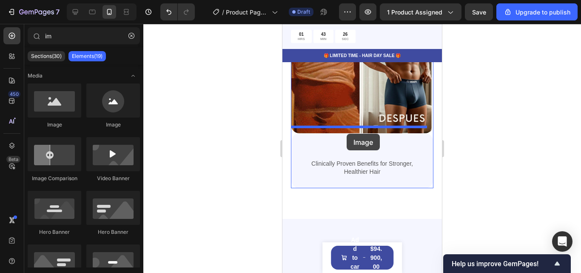
drag, startPoint x: 332, startPoint y: 127, endPoint x: 347, endPoint y: 134, distance: 16.0
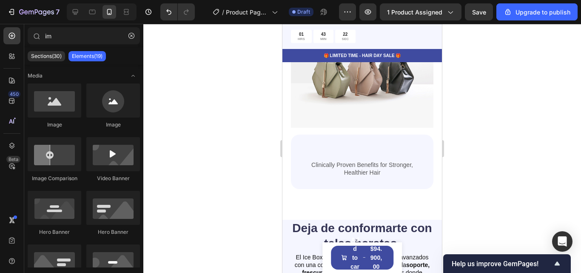
scroll to position [636, 0]
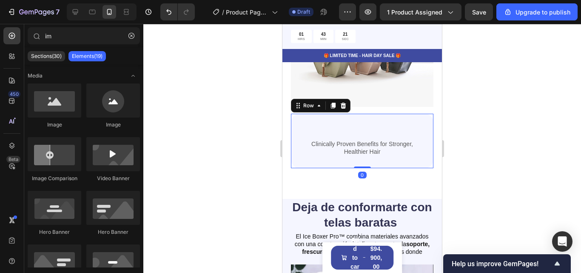
click at [381, 148] on div "Clinically Proven Benefits for Stronger, Healthier Hair Text Block Row Row 0" at bounding box center [362, 141] width 142 height 54
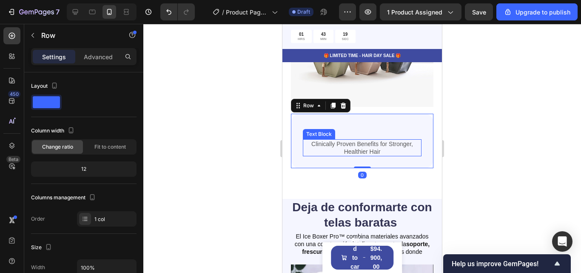
click at [378, 140] on p "Clinically Proven Benefits for Stronger, Healthier Hair" at bounding box center [362, 147] width 117 height 15
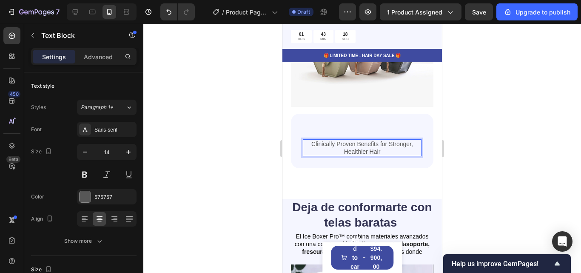
click at [380, 140] on p "Clinically Proven Benefits for Stronger, Healthier Hair" at bounding box center [362, 147] width 117 height 15
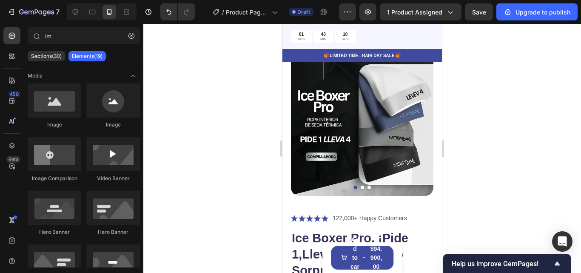
scroll to position [0, 0]
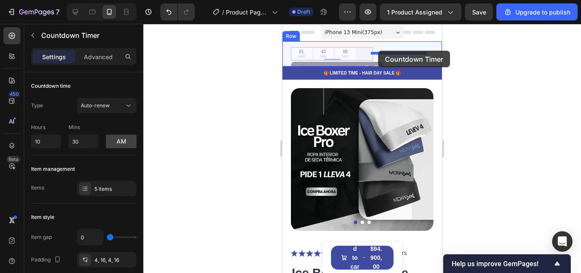
drag, startPoint x: 351, startPoint y: 50, endPoint x: 378, endPoint y: 51, distance: 26.8
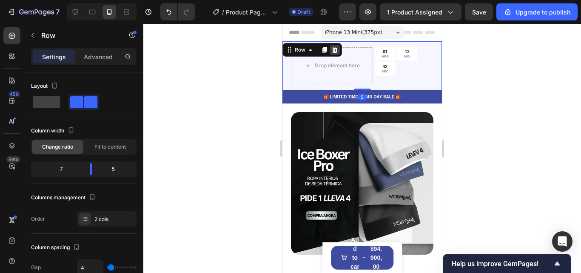
click at [335, 49] on icon at bounding box center [335, 50] width 6 height 6
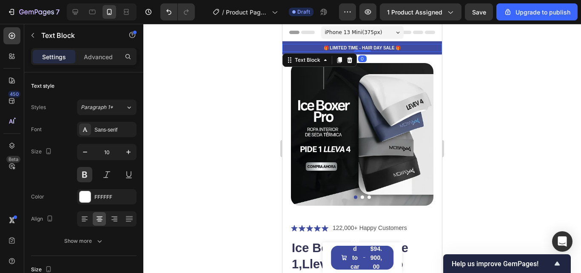
click at [401, 45] on p "🎁 LIMITED TIME - HAIR DAY SALE 🎁" at bounding box center [362, 48] width 158 height 6
click at [393, 48] on p "🎁 LIMITED TIME - HAIR DAY SALE 🎁" at bounding box center [362, 48] width 158 height 6
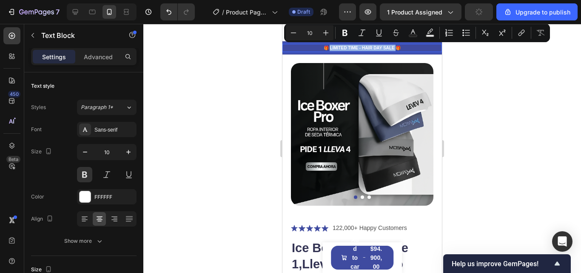
drag, startPoint x: 393, startPoint y: 48, endPoint x: 326, endPoint y: 48, distance: 66.8
click at [326, 48] on p "🎁 LIMITED TIME - HAIR DAY SALE 🎁" at bounding box center [362, 48] width 158 height 6
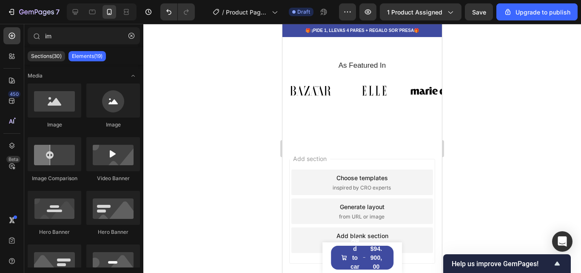
scroll to position [2017, 0]
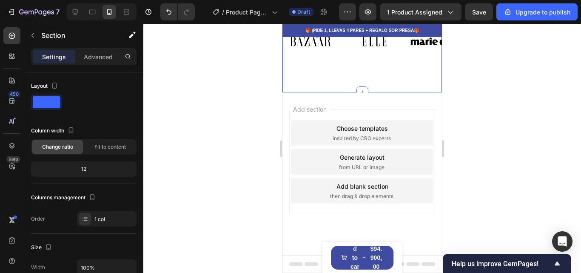
click at [348, 81] on div "As Featured In Heading Image Image Image Image Image Image Image Image Image Im…" at bounding box center [362, 52] width 160 height 82
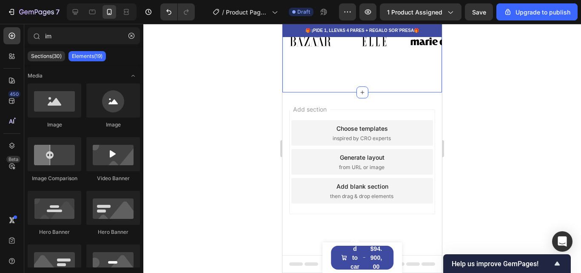
click at [374, 100] on div "Add section Choose templates inspired by CRO experts Generate layout from URL o…" at bounding box center [362, 173] width 160 height 162
click at [3, 53] on div "Shopify Apps 450 Beta" at bounding box center [12, 148] width 24 height 249
click at [17, 56] on div at bounding box center [11, 56] width 17 height 17
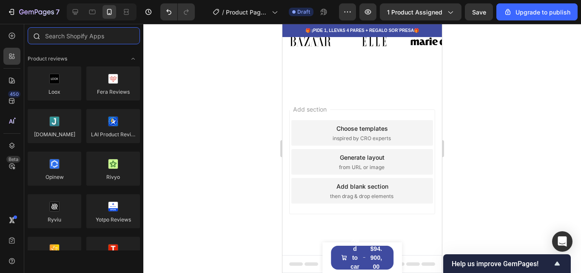
click at [74, 43] on input "text" at bounding box center [84, 35] width 112 height 17
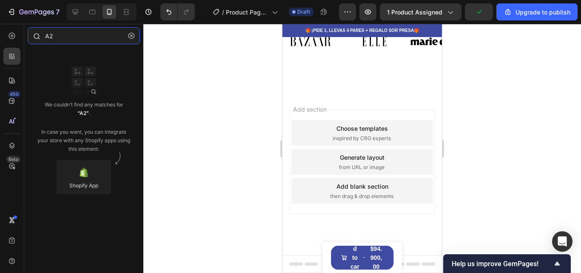
type input "A"
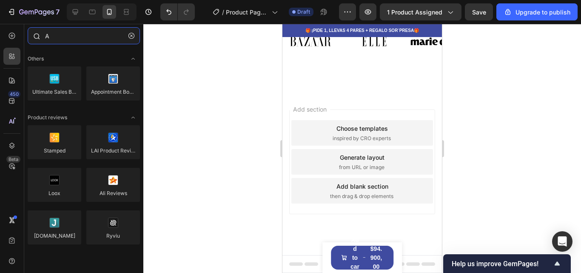
click at [50, 36] on input "A" at bounding box center [84, 35] width 112 height 17
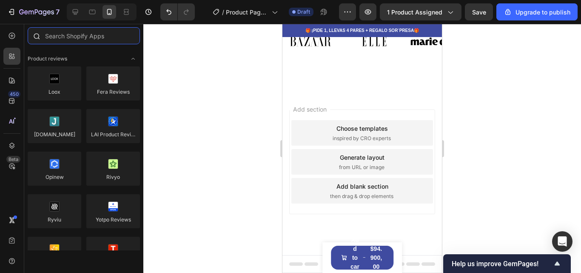
type input "a"
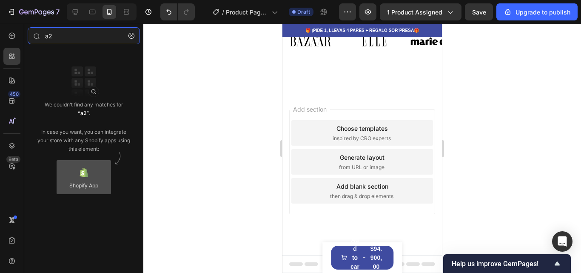
type input "a2"
click at [78, 167] on div at bounding box center [84, 177] width 54 height 34
click at [85, 171] on div at bounding box center [84, 177] width 54 height 34
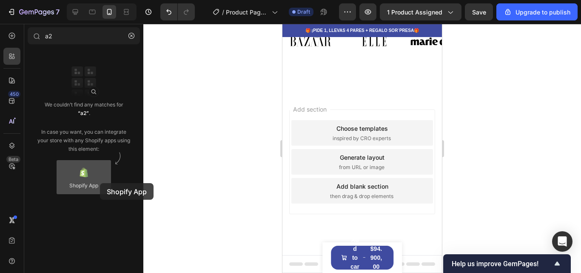
click at [100, 183] on div at bounding box center [84, 177] width 54 height 34
click at [83, 188] on div at bounding box center [84, 177] width 54 height 34
click at [86, 180] on div at bounding box center [84, 177] width 54 height 34
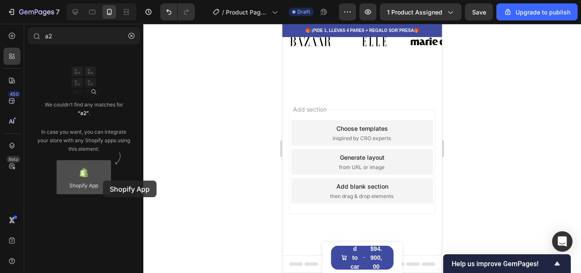
click at [103, 180] on div at bounding box center [84, 177] width 54 height 34
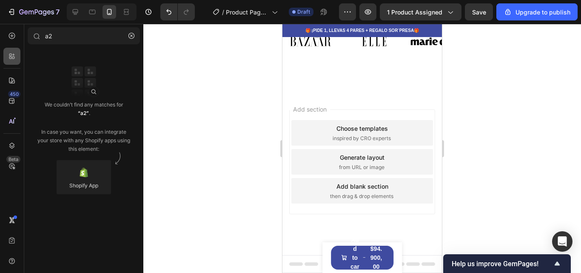
click at [9, 48] on div at bounding box center [11, 56] width 17 height 17
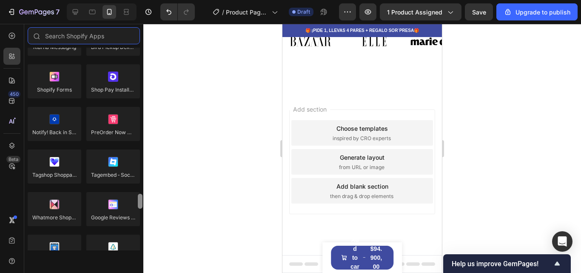
scroll to position [2487, 0]
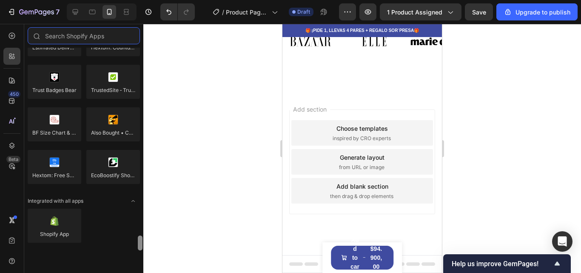
drag, startPoint x: 142, startPoint y: 58, endPoint x: 203, endPoint y: 271, distance: 221.0
click at [203, 0] on div "7 / Product Page - Sep 27, 05:41:20 Draft Preview 1 product assigned Save Upgra…" at bounding box center [290, 0] width 581 height 0
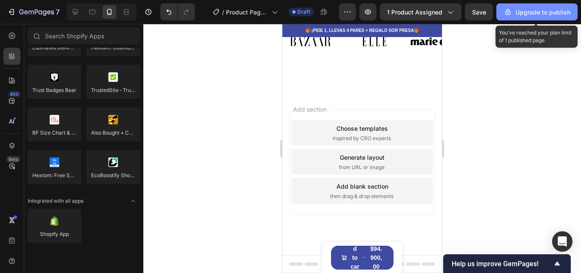
click at [526, 12] on div "Upgrade to publish" at bounding box center [537, 12] width 67 height 9
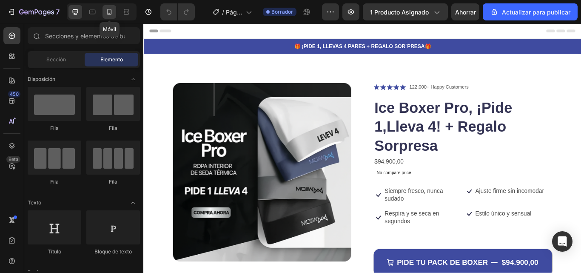
click at [106, 16] on icon at bounding box center [109, 12] width 9 height 9
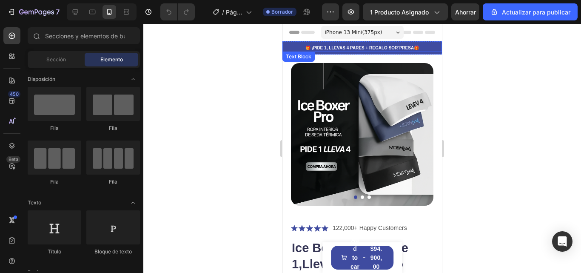
click at [427, 48] on p "🎁 ¡PIDE 1, LLEVAS 4 PARES + REGALO SOR´PRESA🎁" at bounding box center [362, 48] width 158 height 6
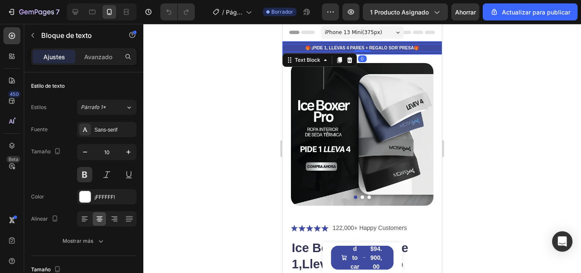
click at [427, 42] on div "🎁 ¡PIDE 1, LLEVAS 4 PARES + REGALO SOR´PRESA🎁 Text Block 0 Row" at bounding box center [362, 47] width 160 height 13
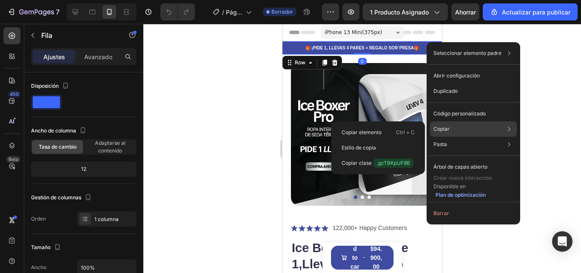
click at [448, 124] on div "Copiar Copiar elemento Ctrl + C Estilo de copia Copiar clase .gcTBKpUF9B" at bounding box center [473, 128] width 87 height 15
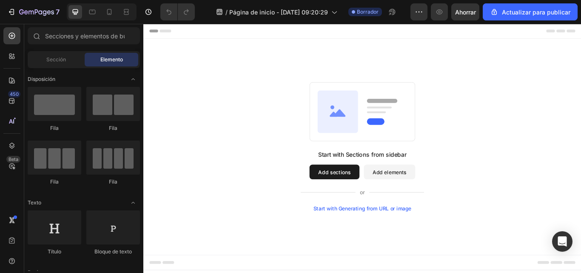
click at [372, 191] on button "Add sections" at bounding box center [366, 196] width 58 height 17
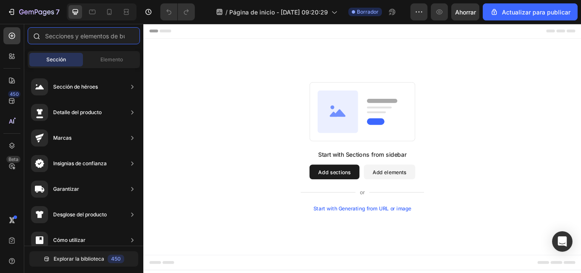
click at [92, 41] on input "text" at bounding box center [84, 35] width 112 height 17
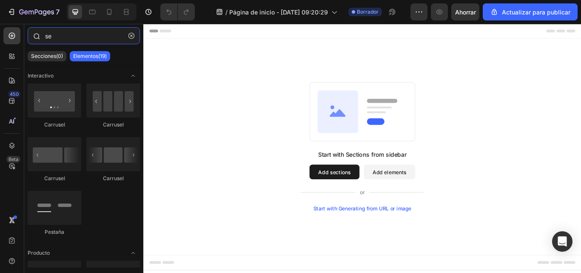
type input "s"
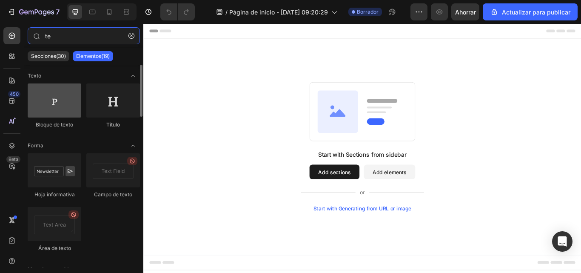
type input "te"
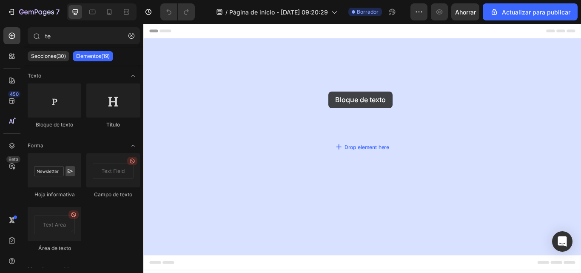
drag, startPoint x: 200, startPoint y: 135, endPoint x: 359, endPoint y: 103, distance: 162.8
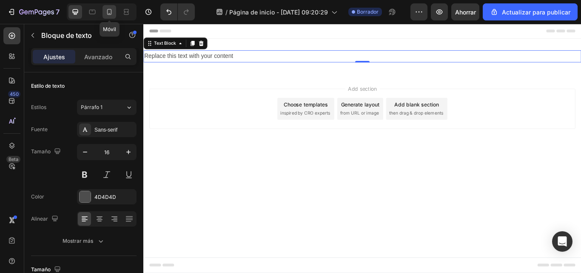
click at [103, 14] on div at bounding box center [110, 12] width 14 height 14
type input "14"
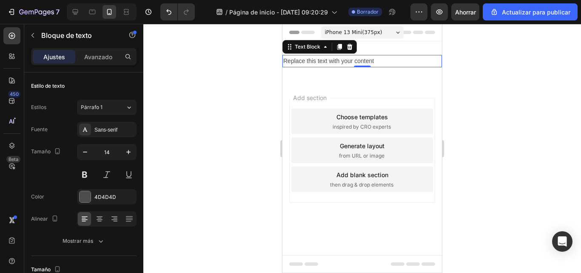
click at [459, 111] on div at bounding box center [362, 148] width 438 height 249
click at [369, 64] on p "Replace this text with your content" at bounding box center [362, 61] width 158 height 11
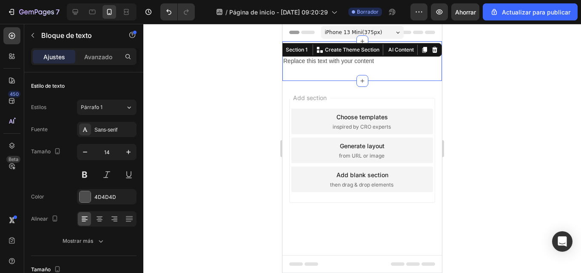
click at [410, 52] on div "Replace this text with your content Text Block Section 1 You can create reusabl…" at bounding box center [362, 61] width 160 height 40
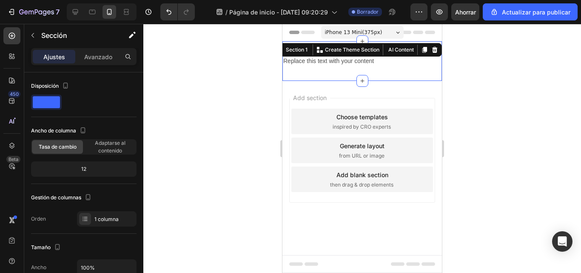
click at [471, 66] on div at bounding box center [362, 148] width 438 height 249
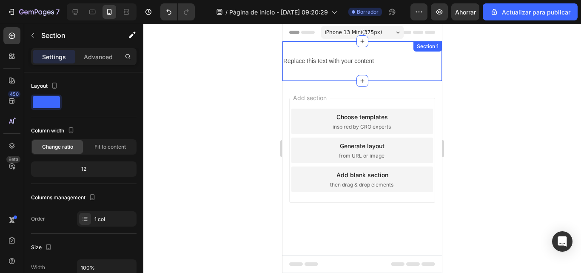
click at [382, 45] on div "Replace this text with your content Text Block Section 1" at bounding box center [362, 61] width 160 height 40
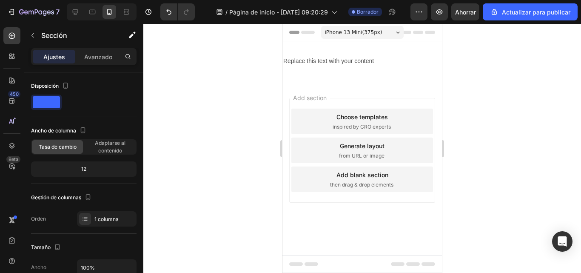
click at [416, 180] on div "Add blank section then drag & drop elements" at bounding box center [362, 179] width 142 height 26
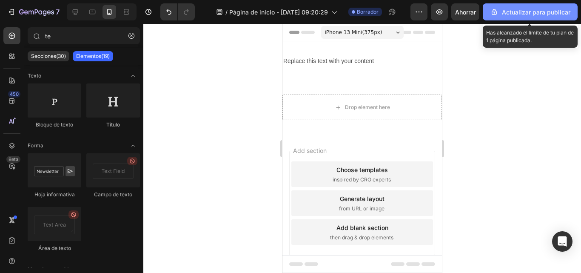
click at [524, 6] on button "Actualizar para publicar" at bounding box center [530, 11] width 95 height 17
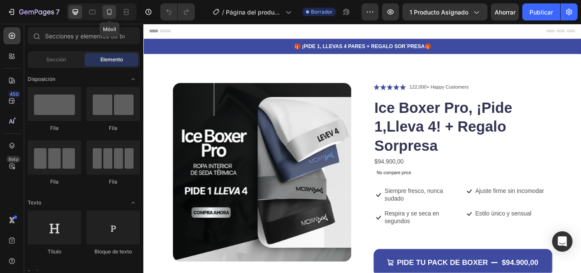
click at [104, 11] on div at bounding box center [110, 12] width 14 height 14
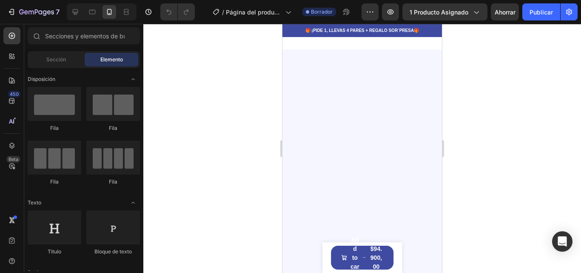
scroll to position [525, 0]
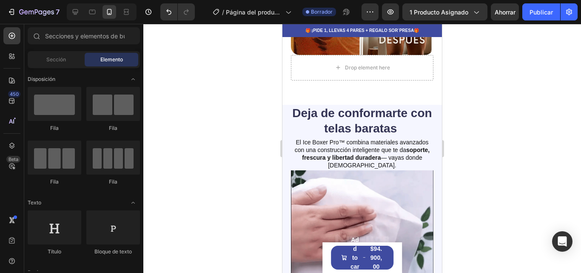
scroll to position [549, 0]
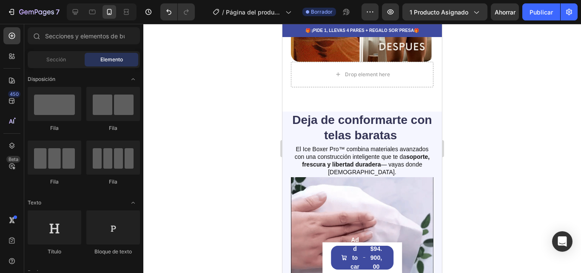
drag, startPoint x: 437, startPoint y: 106, endPoint x: 726, endPoint y: 133, distance: 290.5
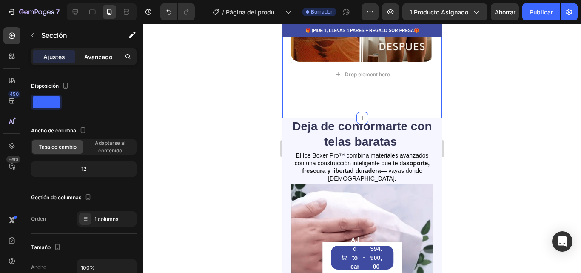
click at [84, 55] on font "Avanzado" at bounding box center [98, 56] width 28 height 7
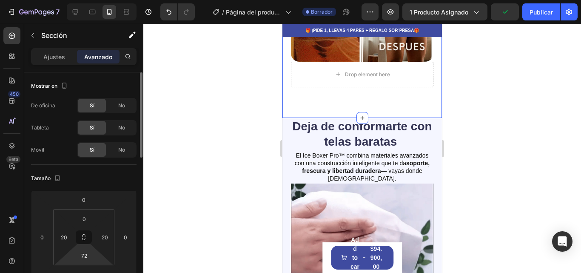
drag, startPoint x: 87, startPoint y: 262, endPoint x: 85, endPoint y: 246, distance: 15.9
click at [85, 246] on div "0 20 72 20" at bounding box center [83, 237] width 61 height 56
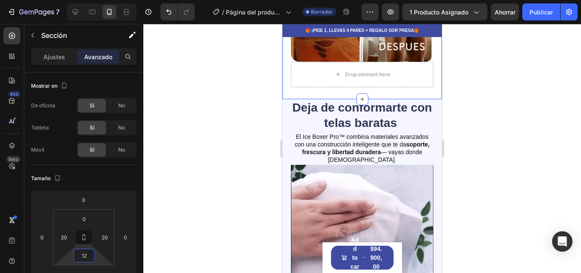
type input "0"
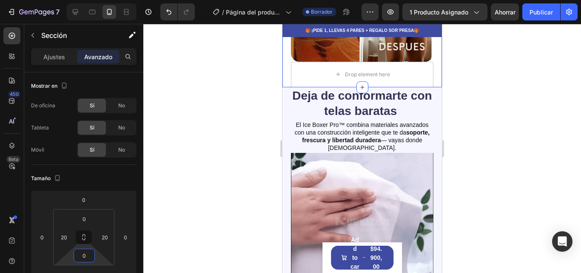
drag, startPoint x: 85, startPoint y: 262, endPoint x: 84, endPoint y: 285, distance: 23.0
click at [84, 0] on html "7 / Página del producto - [DATE] 05:41:20 Borrador Avance 1 producto asignado A…" at bounding box center [290, 0] width 581 height 0
click at [502, 149] on div at bounding box center [362, 148] width 438 height 249
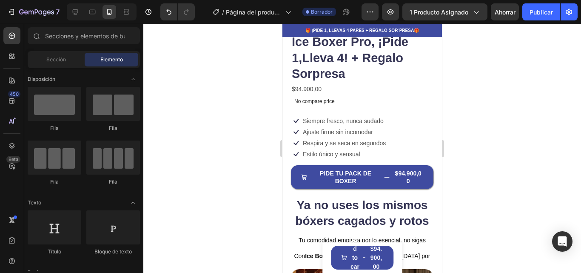
scroll to position [213, 0]
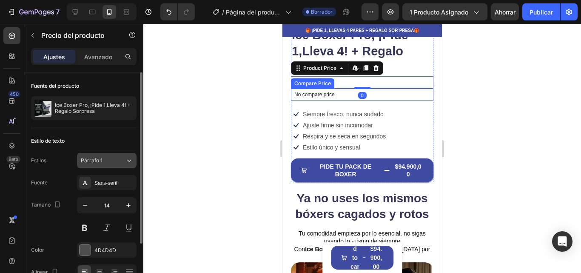
click at [117, 158] on div "Párrafo 1" at bounding box center [103, 161] width 45 height 8
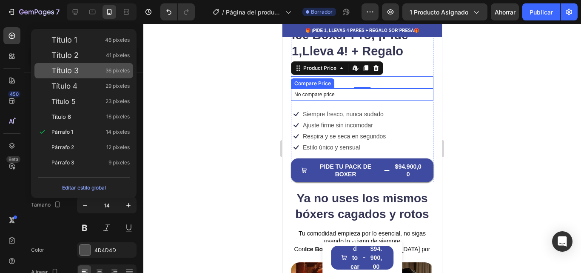
click at [102, 70] on div "Título 3 36 píxeles" at bounding box center [90, 70] width 78 height 9
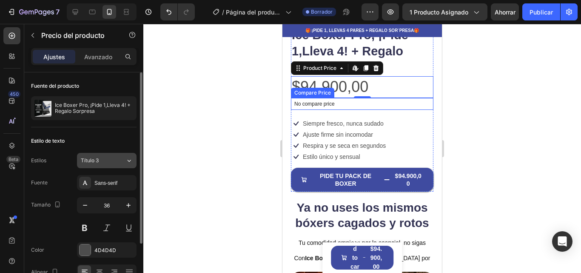
click at [114, 158] on div "Título 3" at bounding box center [98, 161] width 34 height 8
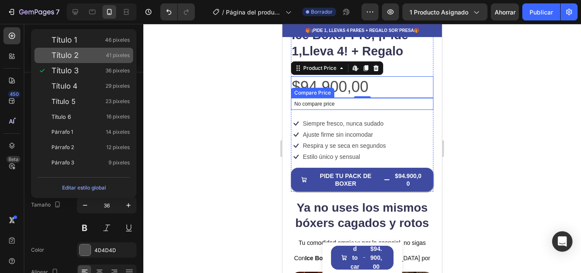
click at [79, 62] on div "Título 2 41 píxeles" at bounding box center [83, 55] width 99 height 15
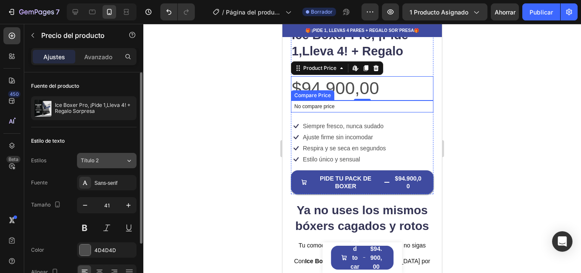
click at [100, 161] on div "Título 2" at bounding box center [98, 161] width 34 height 8
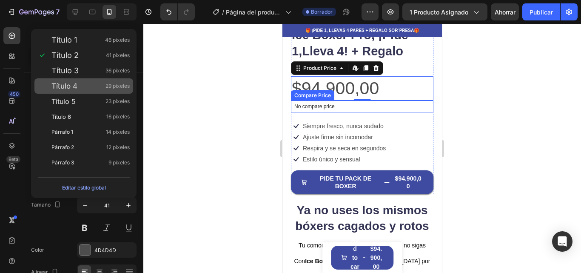
click at [78, 90] on div "Título 4 29 píxeles" at bounding box center [83, 85] width 99 height 15
type input "29"
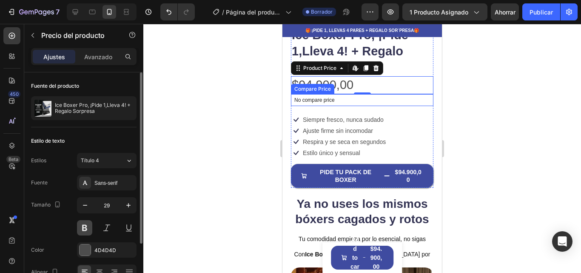
click at [83, 223] on button at bounding box center [84, 227] width 15 height 15
click at [88, 253] on div at bounding box center [85, 249] width 11 height 11
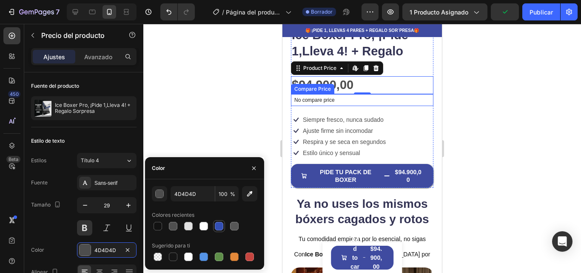
click at [223, 229] on div at bounding box center [219, 226] width 9 height 9
type input "334FB4"
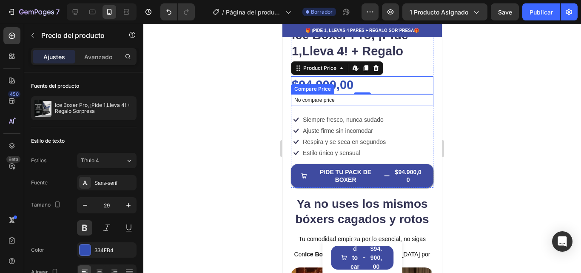
click at [228, 88] on div at bounding box center [362, 148] width 438 height 249
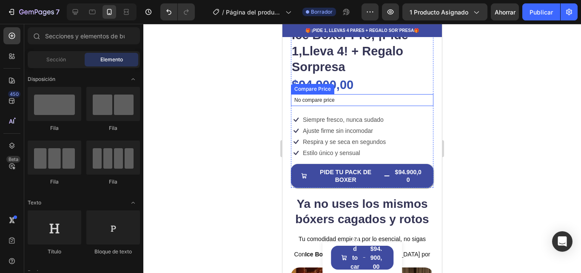
click at [228, 88] on div at bounding box center [362, 148] width 438 height 249
click at [315, 97] on p "No compare price" at bounding box center [362, 99] width 136 height 5
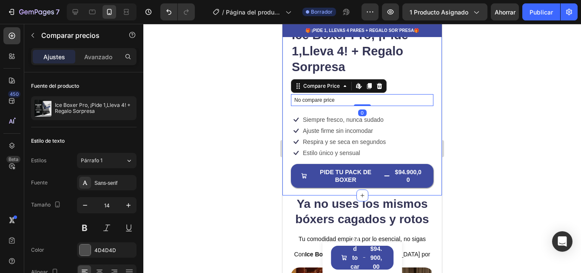
click at [481, 81] on div at bounding box center [362, 148] width 438 height 249
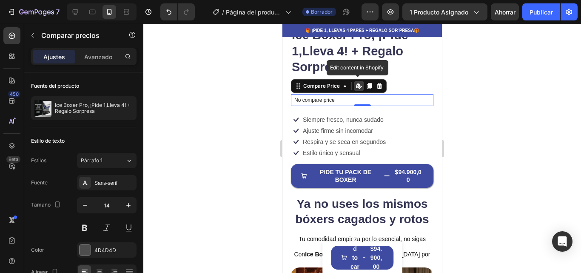
click at [360, 83] on icon at bounding box center [359, 86] width 7 height 7
click at [478, 81] on div at bounding box center [362, 148] width 438 height 249
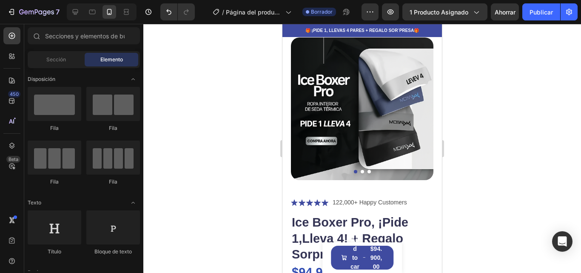
scroll to position [32, 0]
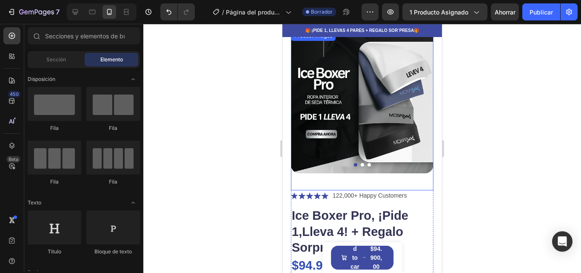
click at [418, 100] on img at bounding box center [362, 102] width 142 height 142
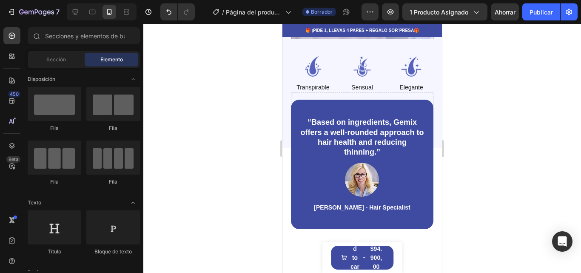
scroll to position [801, 0]
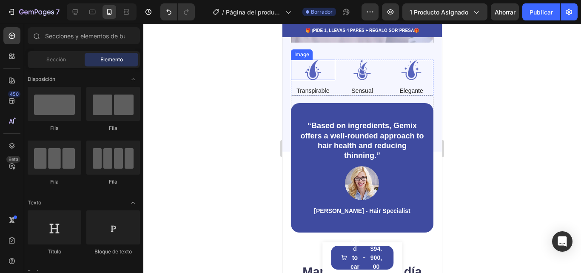
click at [309, 60] on img at bounding box center [313, 70] width 44 height 20
